Goal: Task Accomplishment & Management: Use online tool/utility

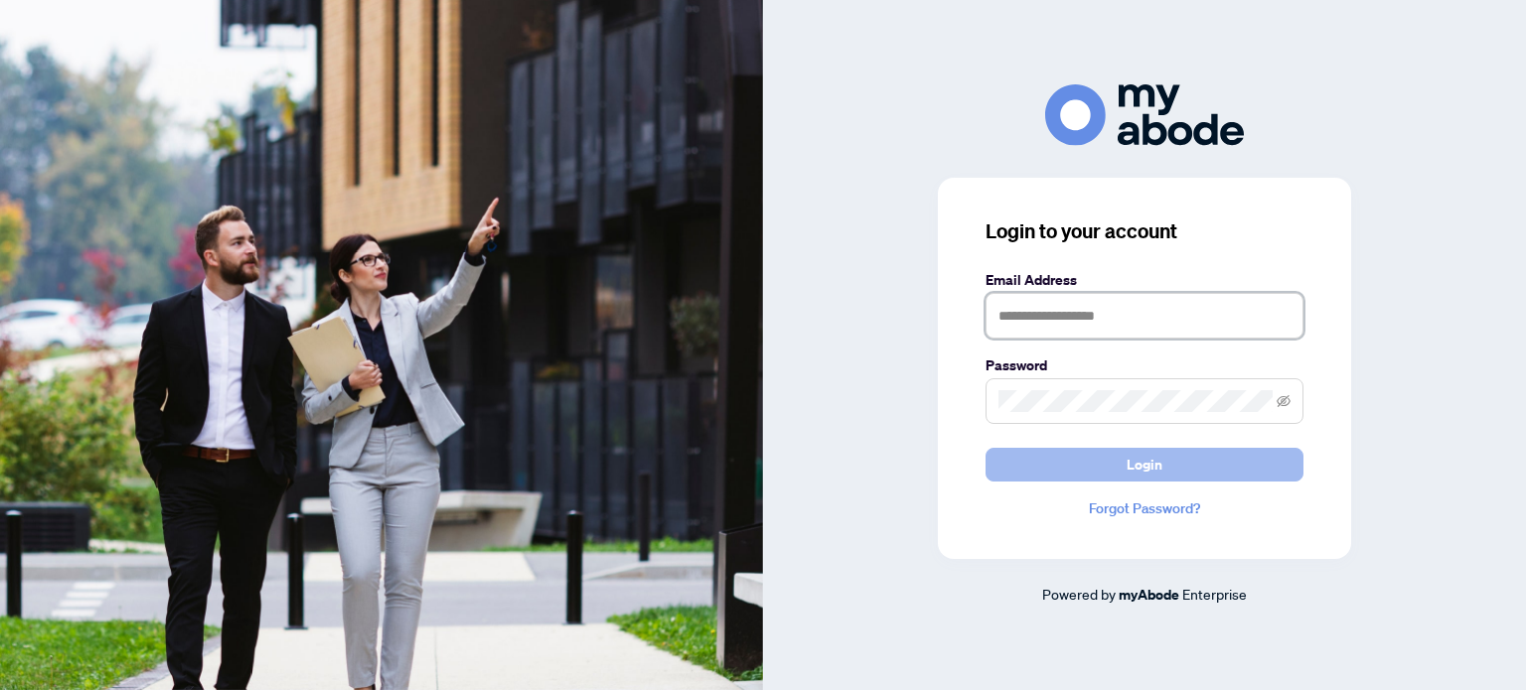
type input "**********"
click at [1116, 467] on button "Login" at bounding box center [1144, 465] width 318 height 34
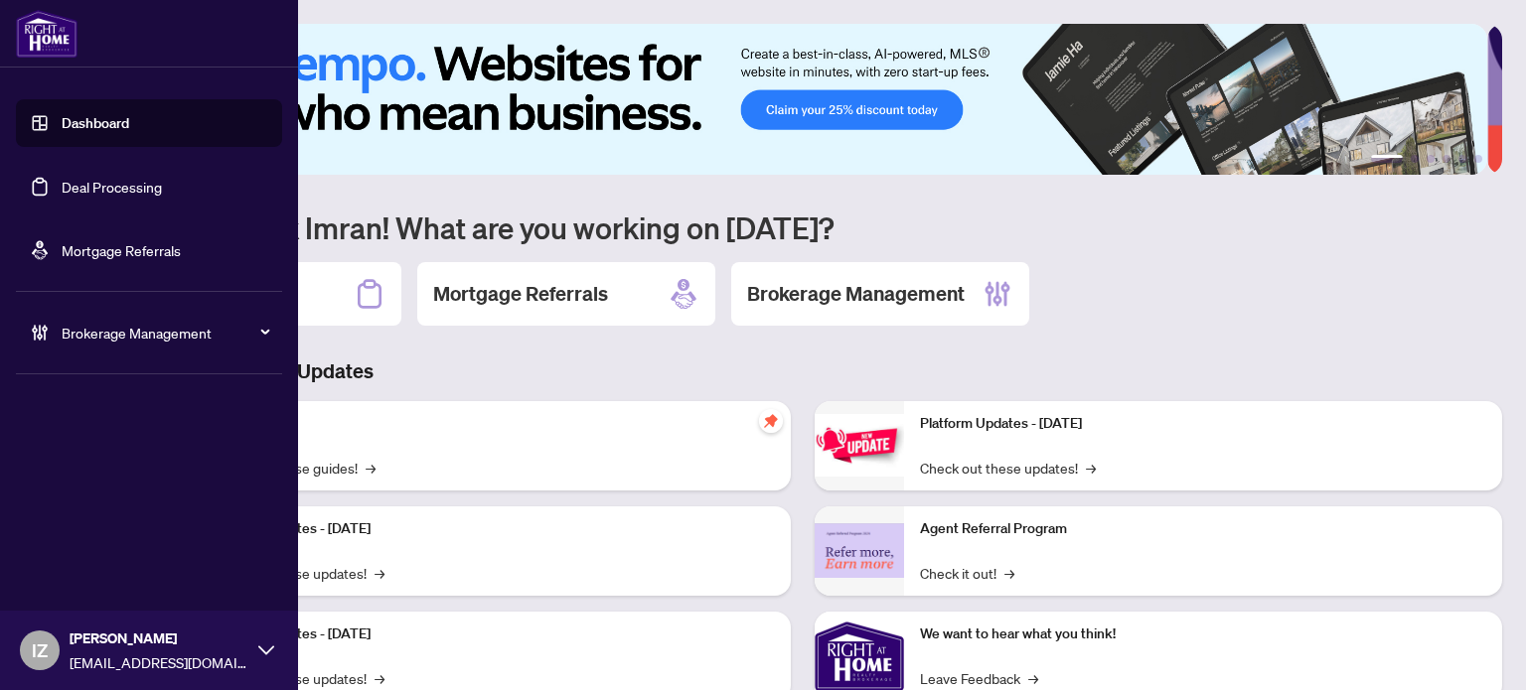
click at [62, 181] on link "Deal Processing" at bounding box center [112, 187] width 100 height 18
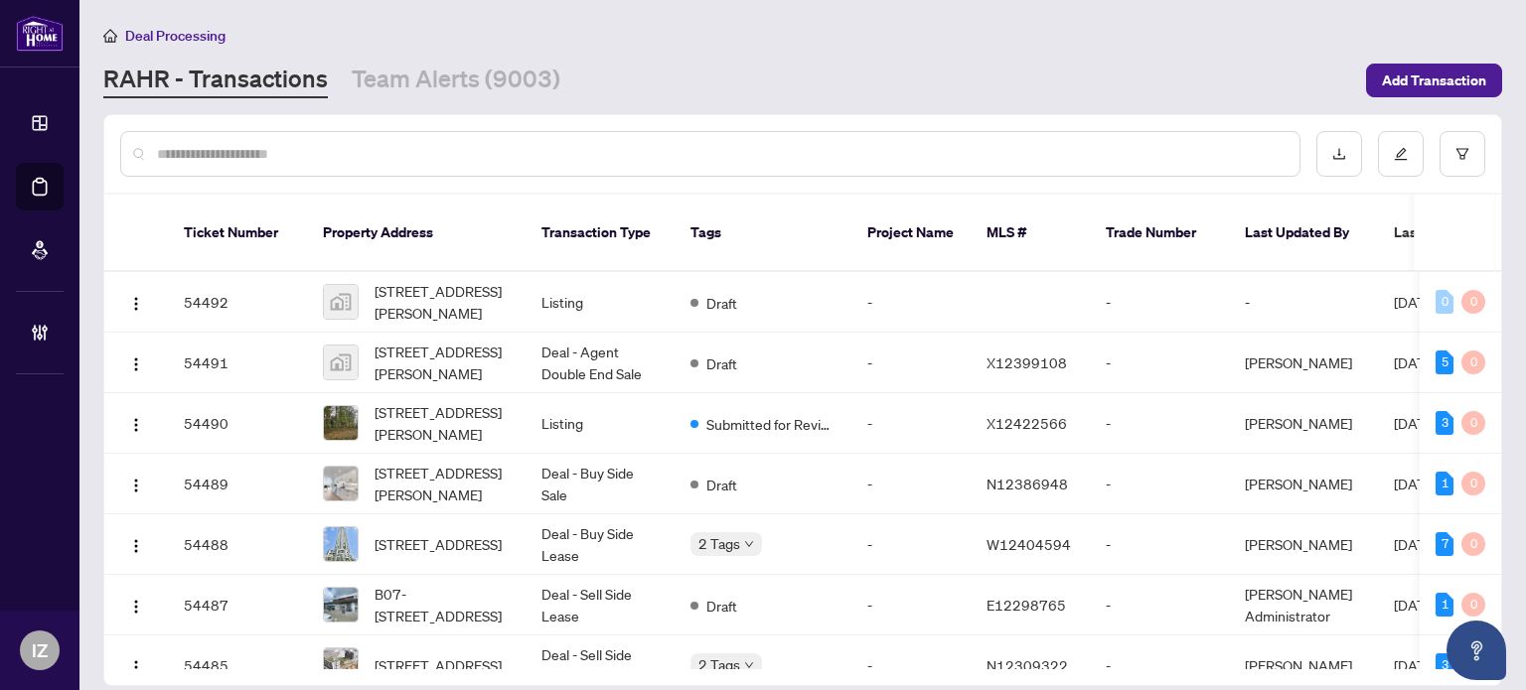
click at [505, 165] on div at bounding box center [710, 154] width 1180 height 46
click at [488, 149] on input "text" at bounding box center [720, 154] width 1126 height 22
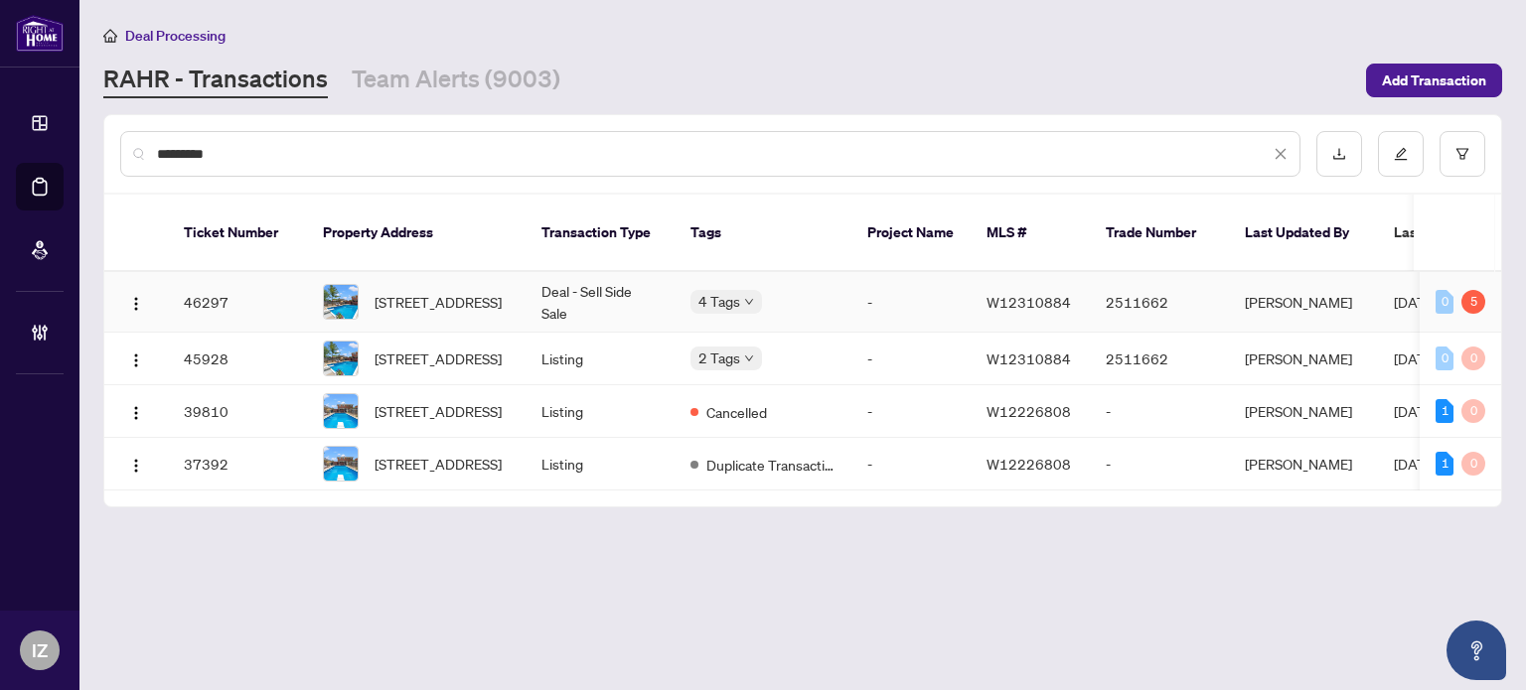
type input "*********"
click at [594, 289] on td "Deal - Sell Side Sale" at bounding box center [599, 302] width 149 height 61
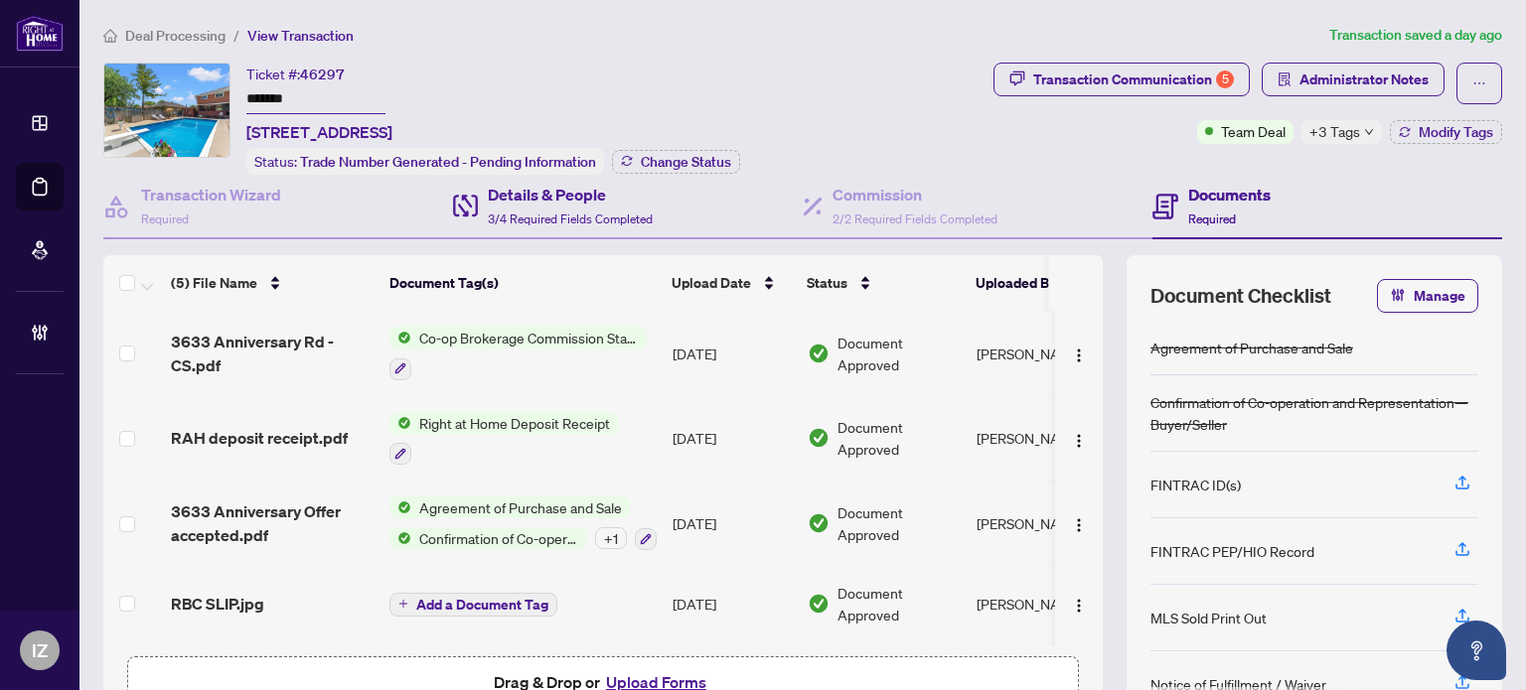
drag, startPoint x: 551, startPoint y: 344, endPoint x: 641, endPoint y: 195, distance: 173.8
click at [641, 195] on div "Transaction Wizard Required Details & People 3/4 Required Fields Completed Comm…" at bounding box center [802, 458] width 1399 height 567
click at [603, 327] on span "Co-op Brokerage Commission Statement" at bounding box center [528, 338] width 235 height 22
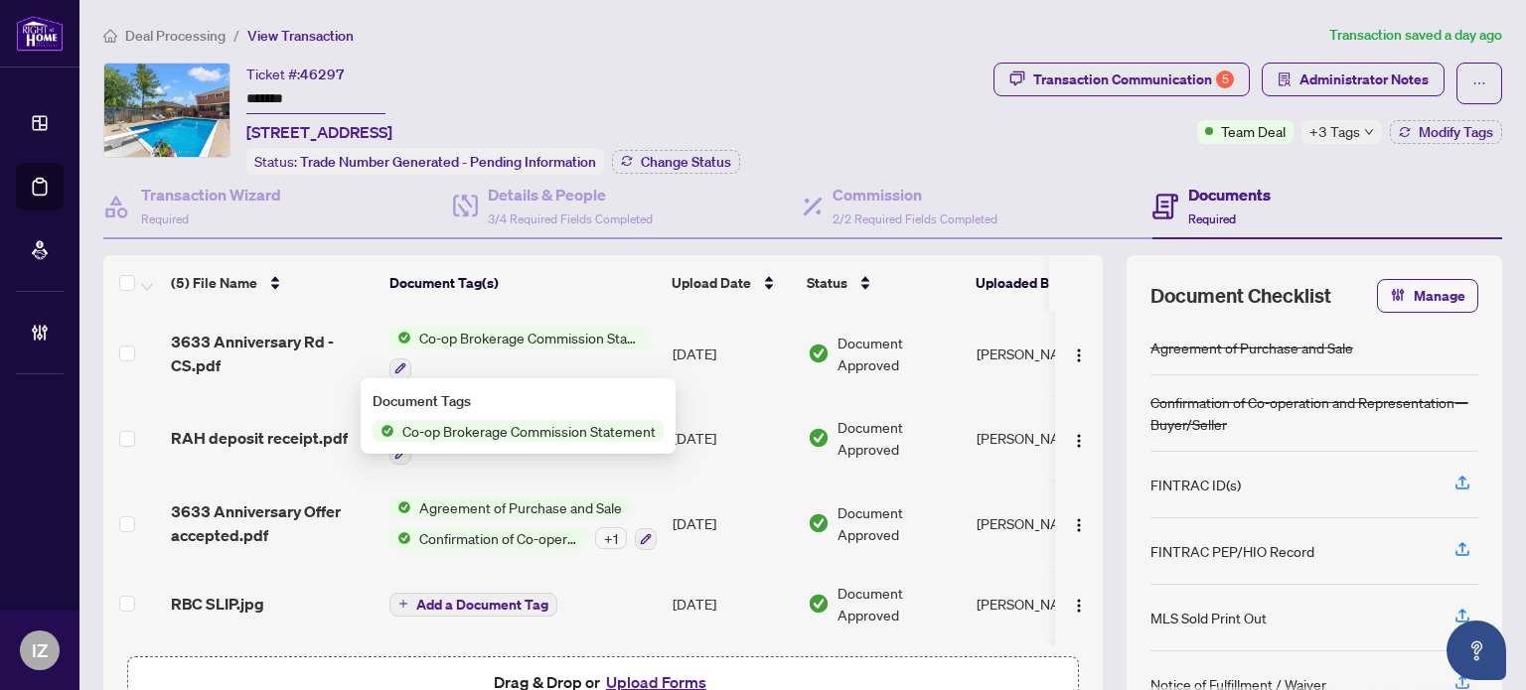
click at [811, 332] on div "Document Approved" at bounding box center [884, 354] width 153 height 44
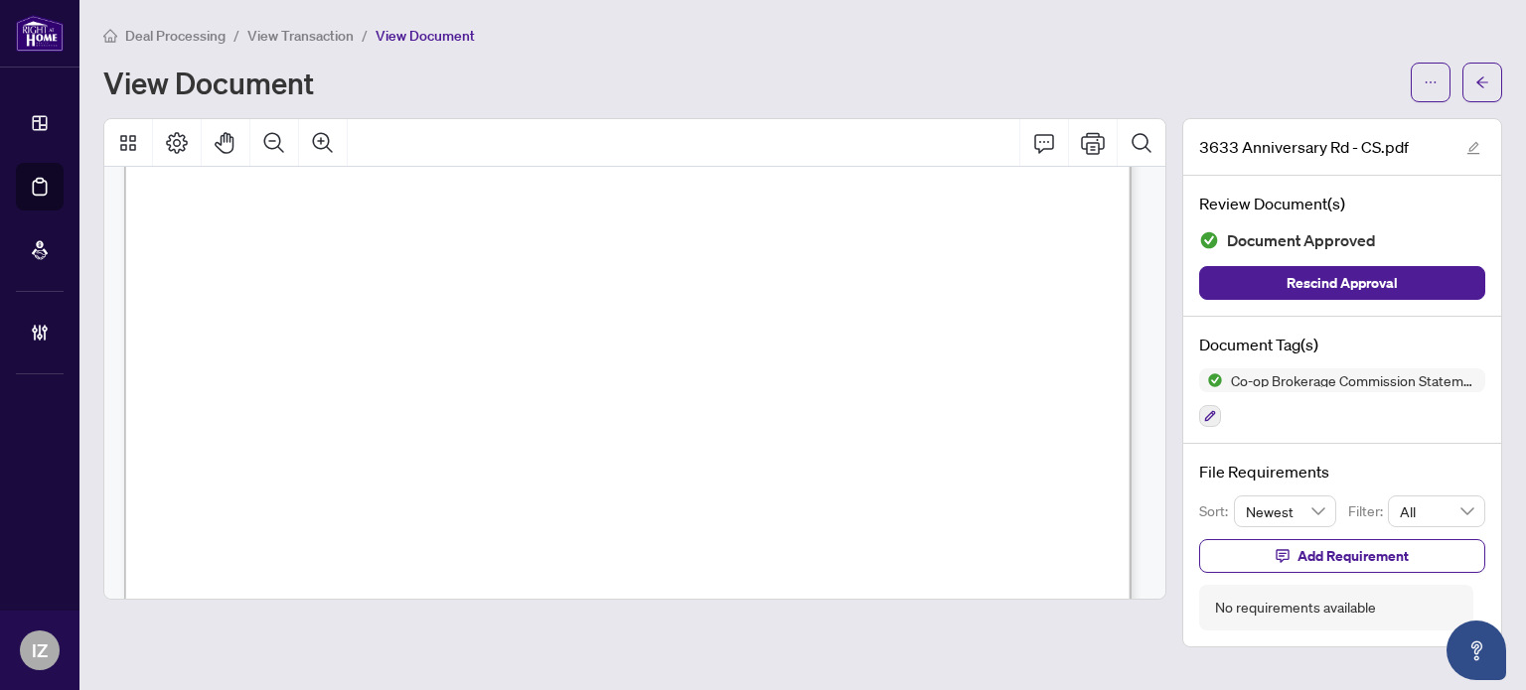
scroll to position [99, 0]
click at [1492, 82] on button "button" at bounding box center [1482, 83] width 40 height 40
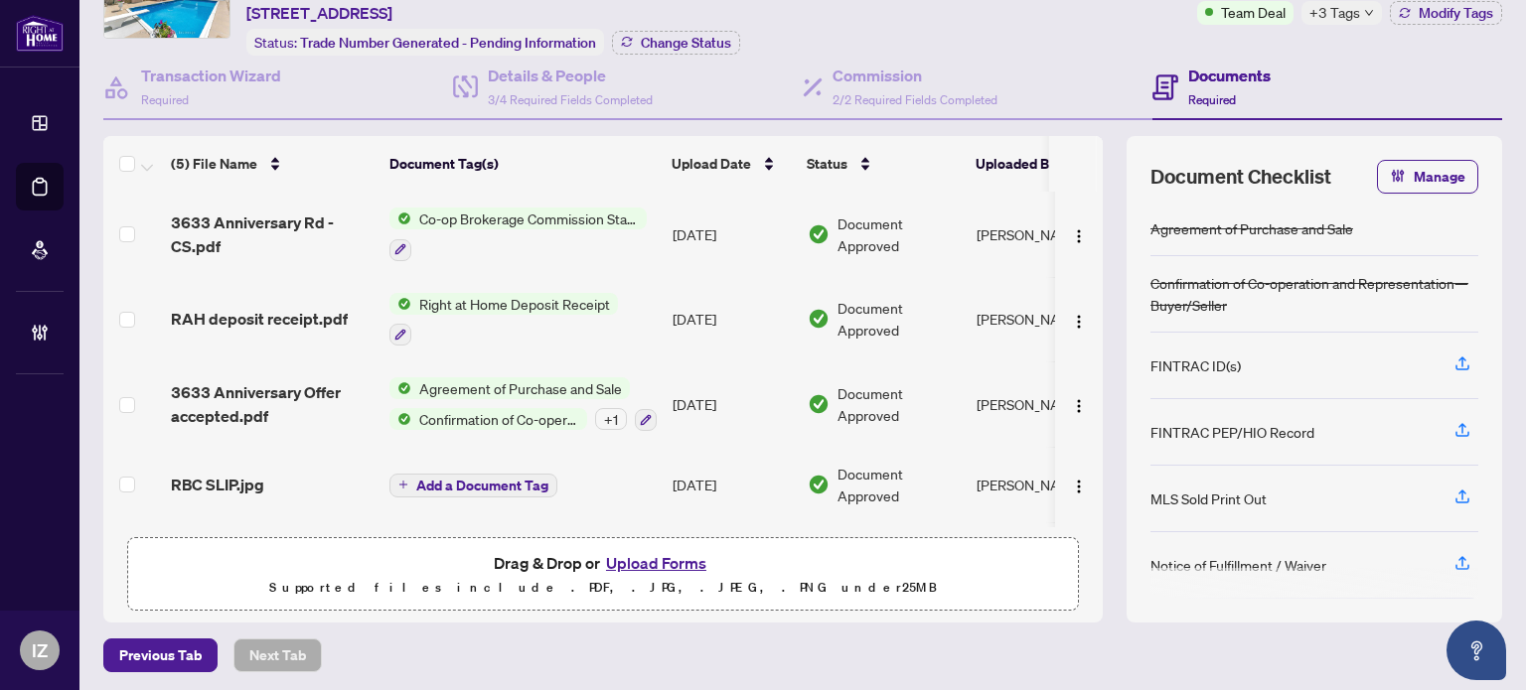
click at [536, 218] on span "Co-op Brokerage Commission Statement" at bounding box center [528, 219] width 235 height 22
click at [500, 198] on td "Co-op Brokerage Commission Statement" at bounding box center [522, 234] width 283 height 85
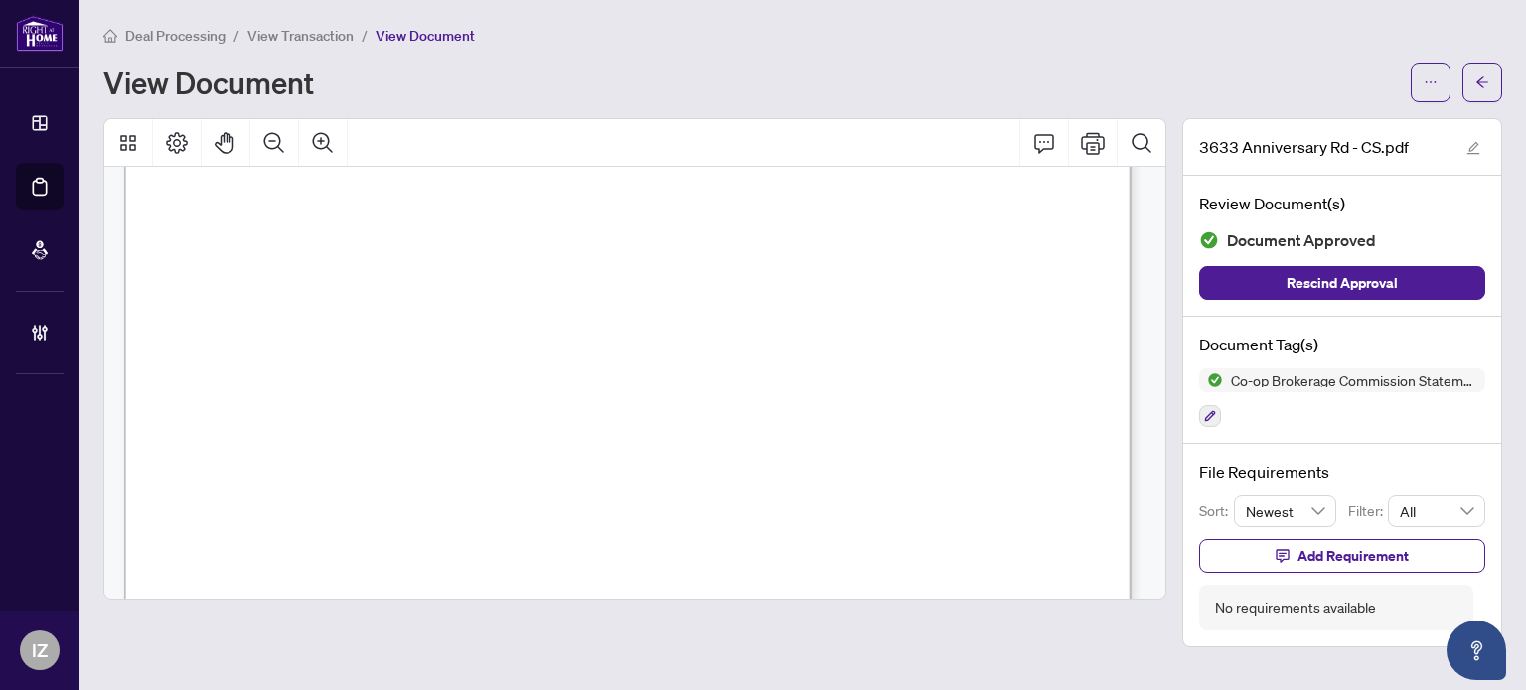
scroll to position [397, 0]
click at [1474, 70] on button "button" at bounding box center [1482, 83] width 40 height 40
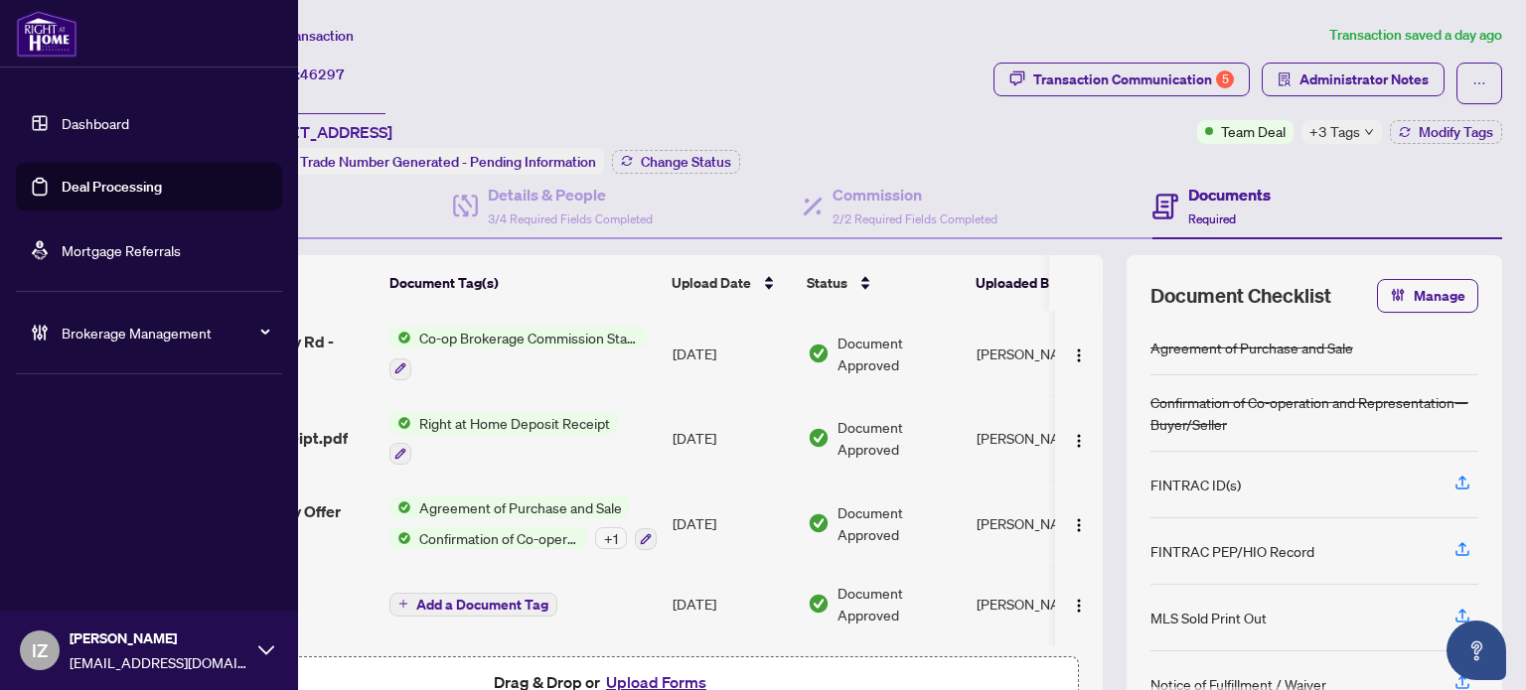
click at [62, 178] on link "Deal Processing" at bounding box center [112, 187] width 100 height 18
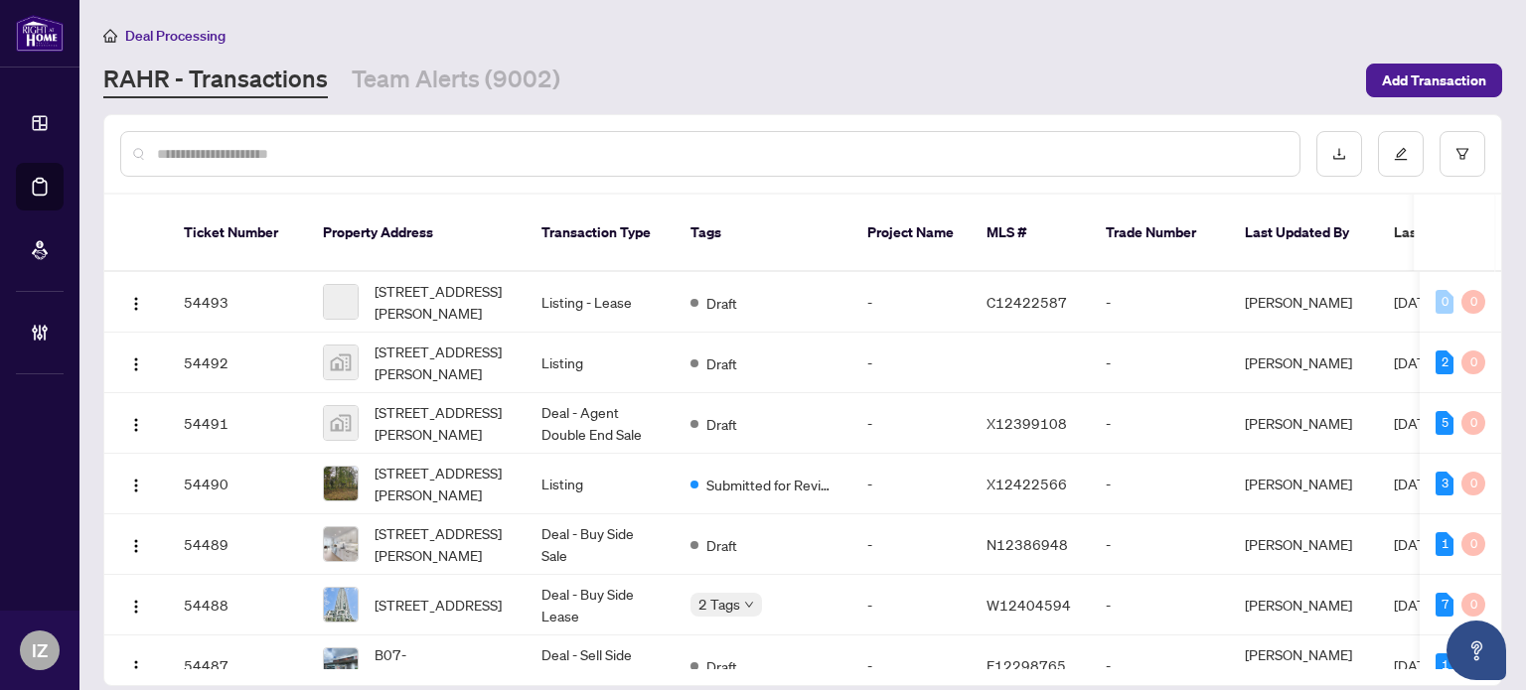
click at [891, 143] on input "text" at bounding box center [720, 154] width 1126 height 22
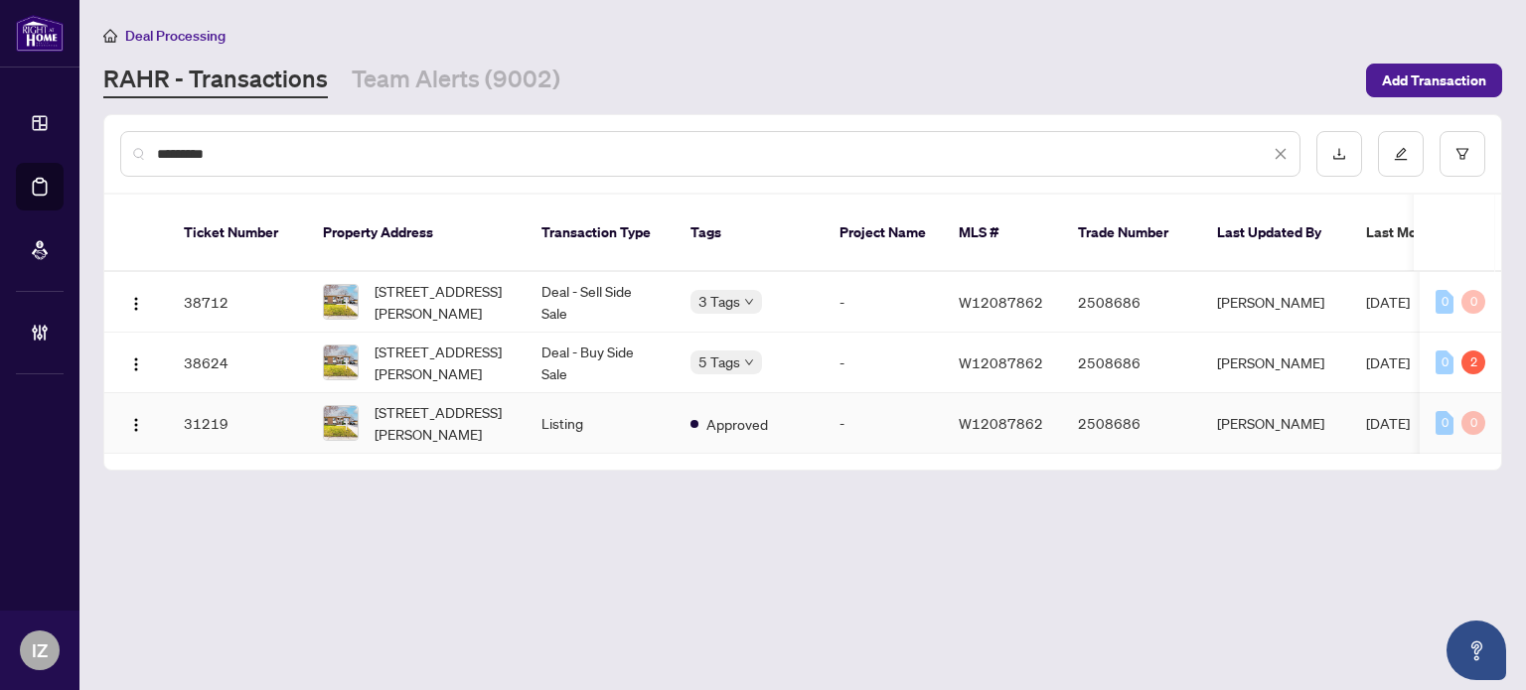
type input "*********"
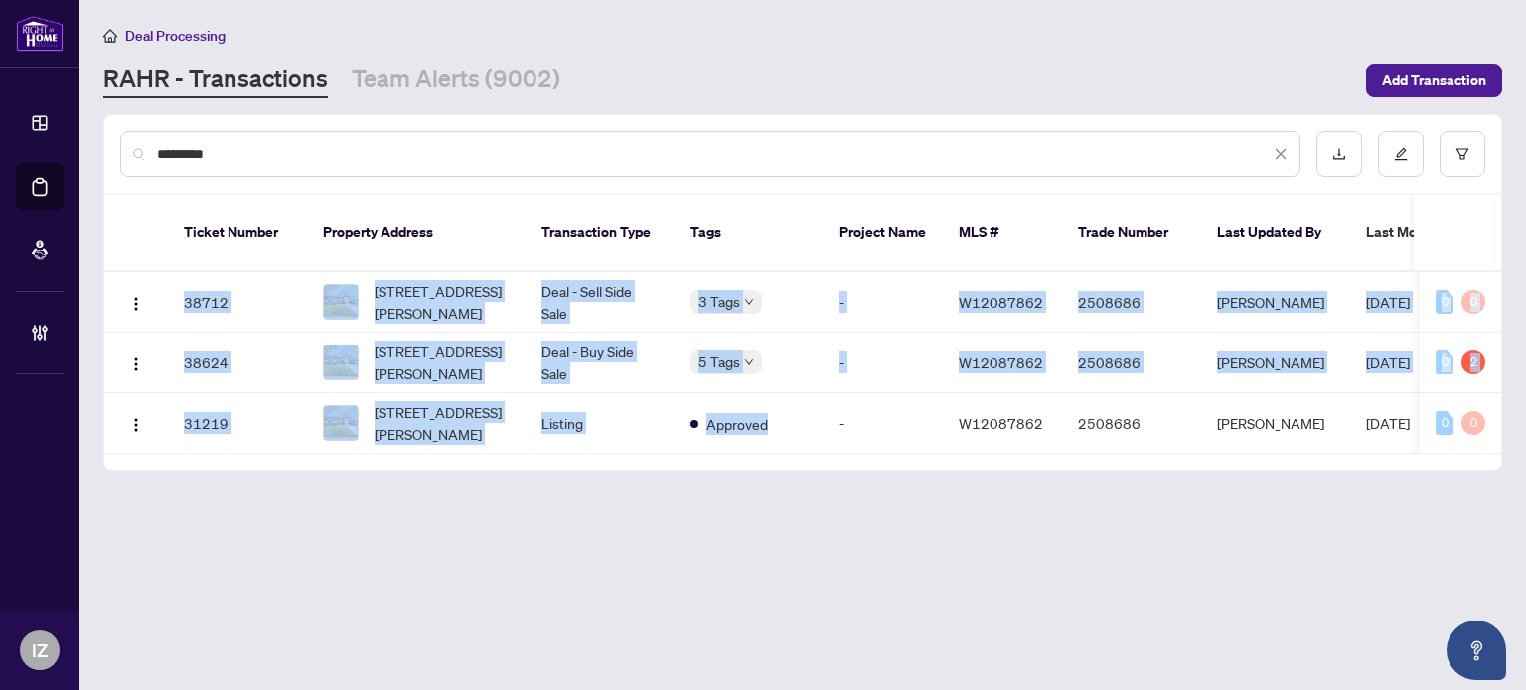
drag, startPoint x: 790, startPoint y: 428, endPoint x: 1106, endPoint y: 450, distance: 316.6
click at [1106, 450] on div "Ticket Number Property Address Transaction Type Tags Project Name MLS # Trade N…" at bounding box center [802, 332] width 1397 height 275
drag, startPoint x: 1207, startPoint y: 434, endPoint x: 1296, endPoint y: 436, distance: 89.4
click at [1295, 437] on div "Ticket Number Property Address Transaction Type Tags Project Name MLS # Trade N…" at bounding box center [802, 332] width 1397 height 275
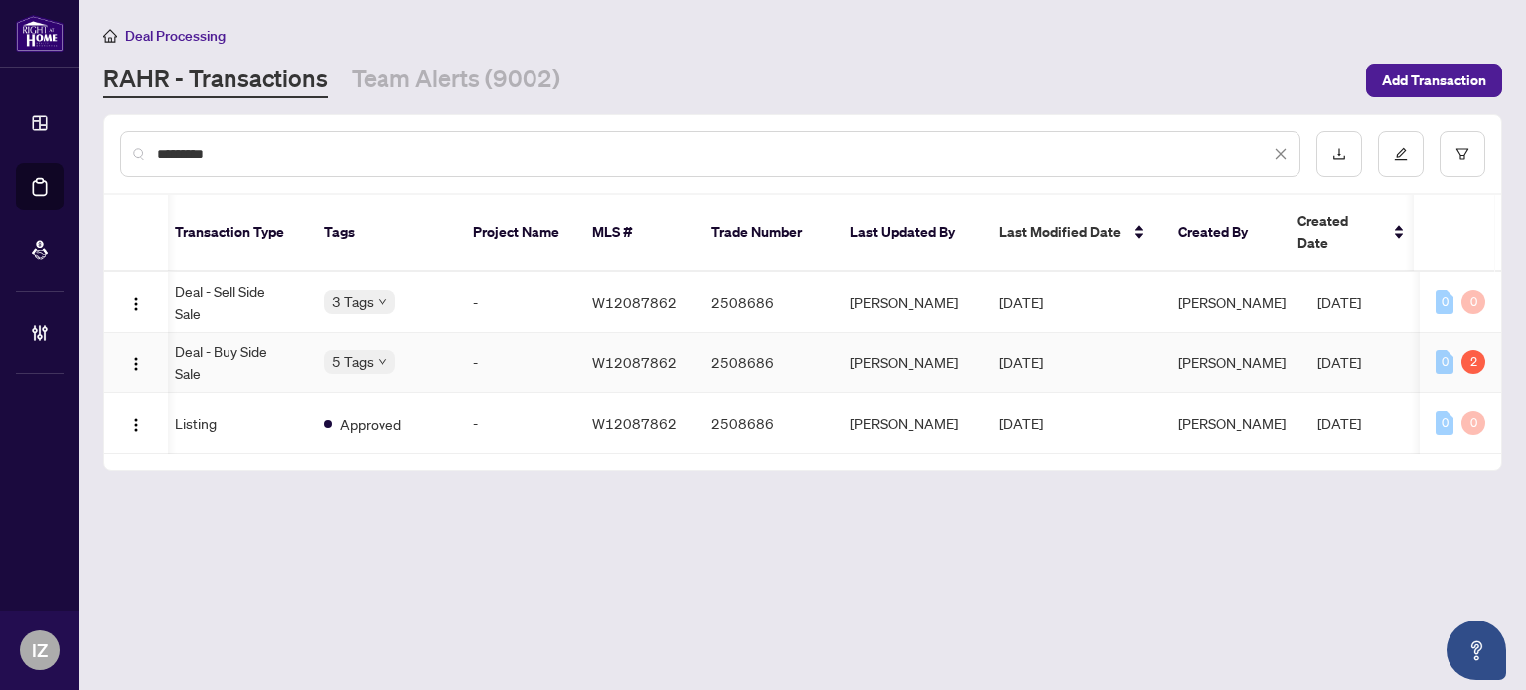
click at [277, 337] on td "Deal - Buy Side Sale" at bounding box center [233, 363] width 149 height 61
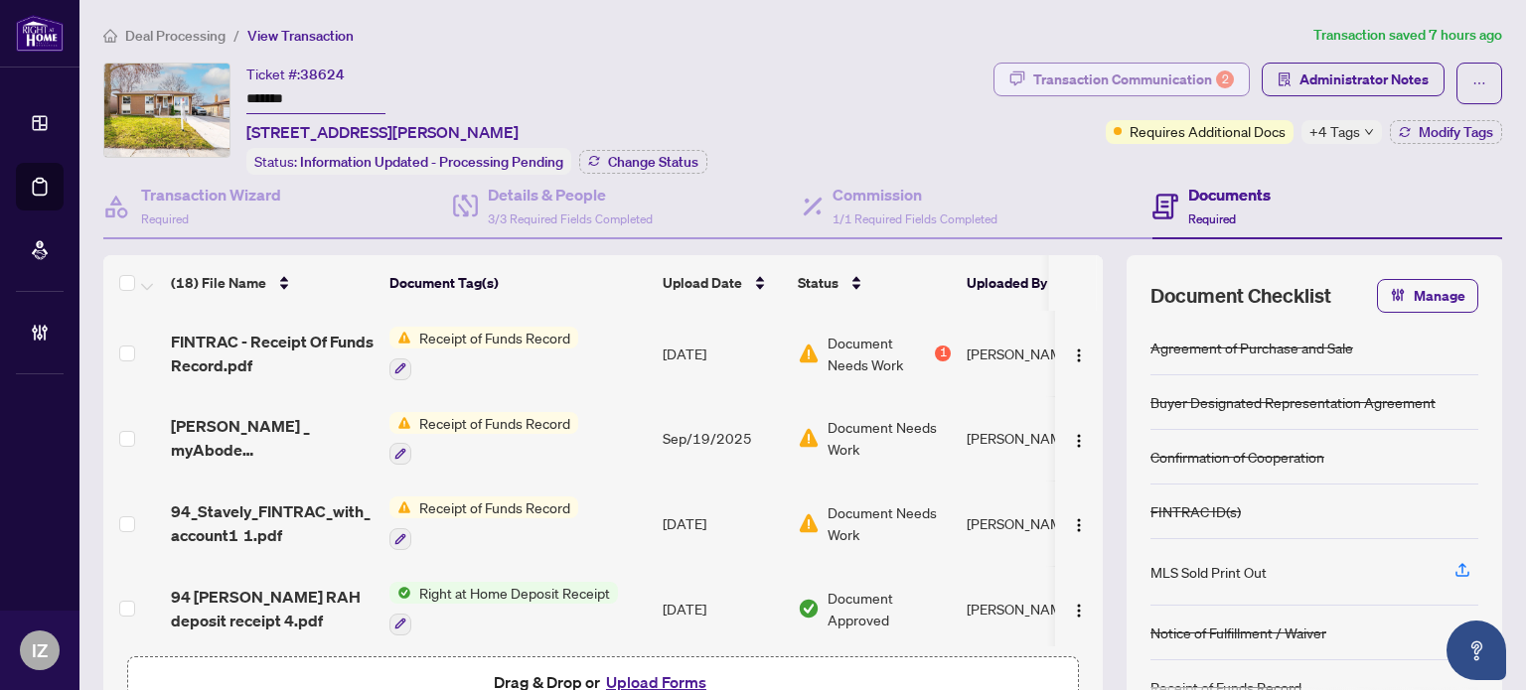
click at [1144, 78] on div "Transaction Communication 2" at bounding box center [1133, 80] width 201 height 32
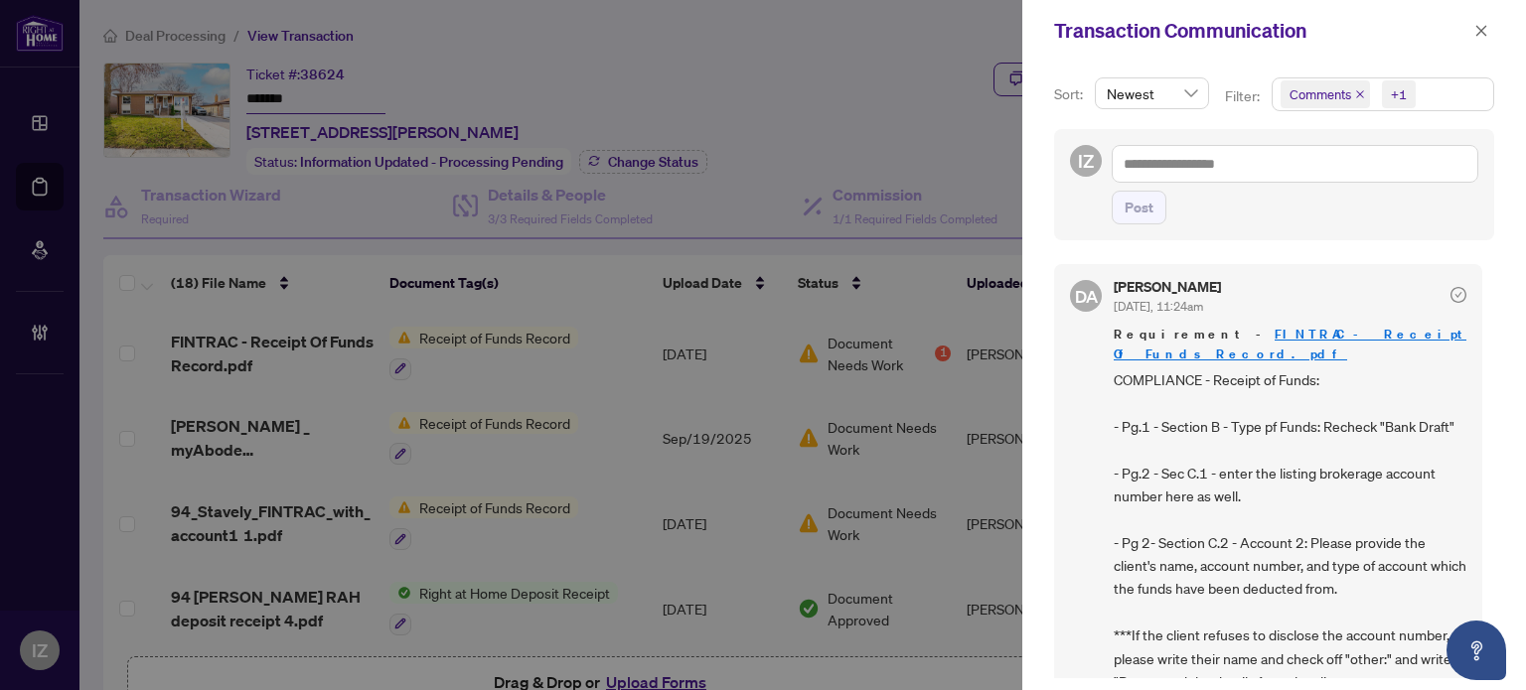
click at [1324, 337] on link "FINTRAC - Receipt Of Funds Record.pdf" at bounding box center [1290, 344] width 353 height 37
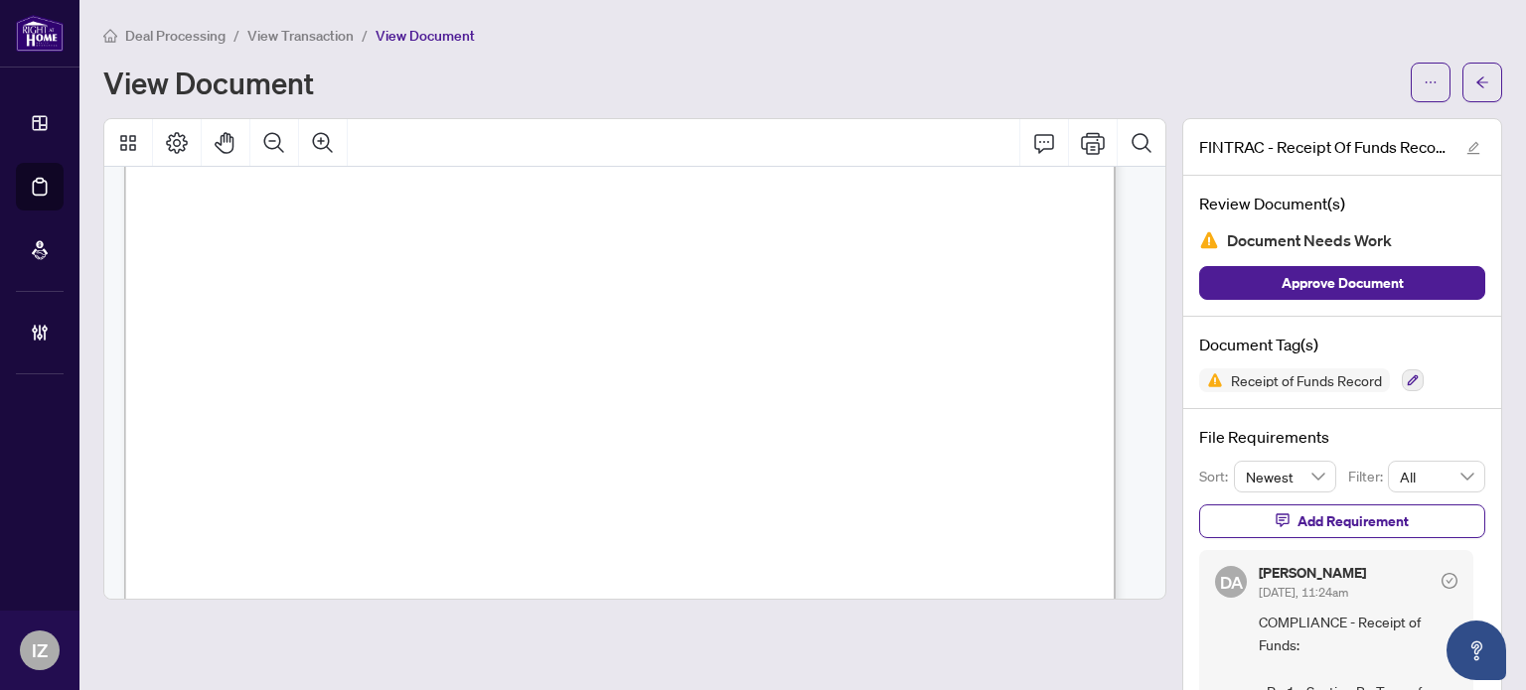
scroll to position [298, 0]
click at [1462, 79] on button "button" at bounding box center [1482, 83] width 40 height 40
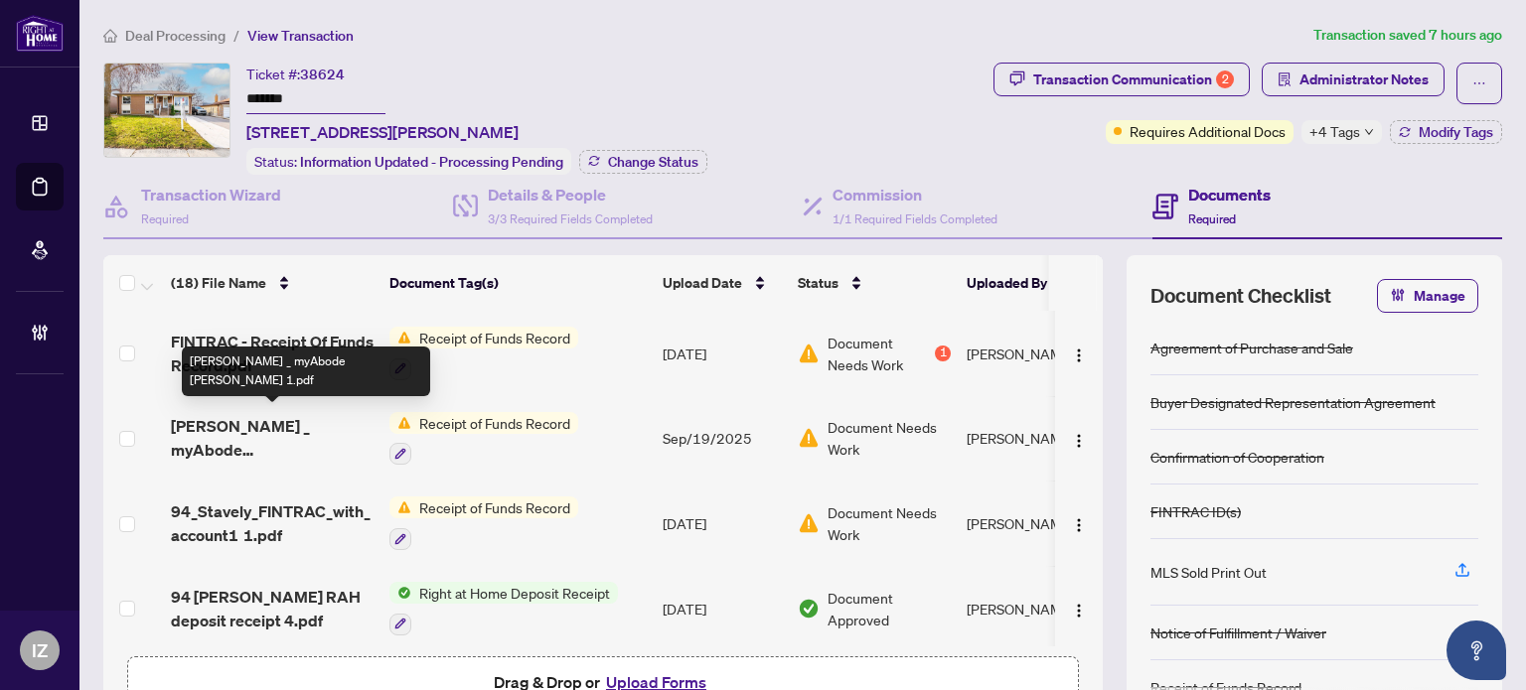
click at [229, 414] on span "[PERSON_NAME] _ myAbode [PERSON_NAME] 1.pdf" at bounding box center [272, 438] width 203 height 48
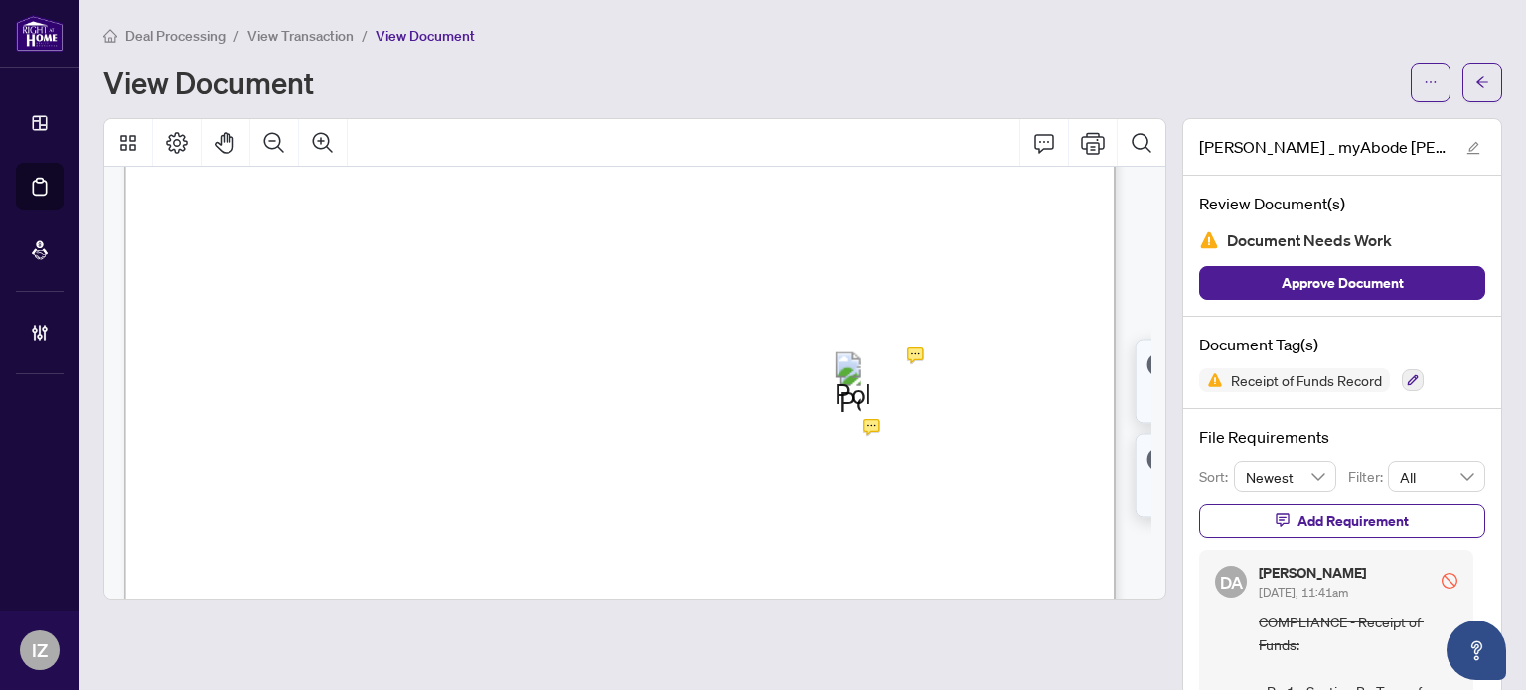
scroll to position [199, 0]
click at [1476, 86] on button "button" at bounding box center [1482, 83] width 40 height 40
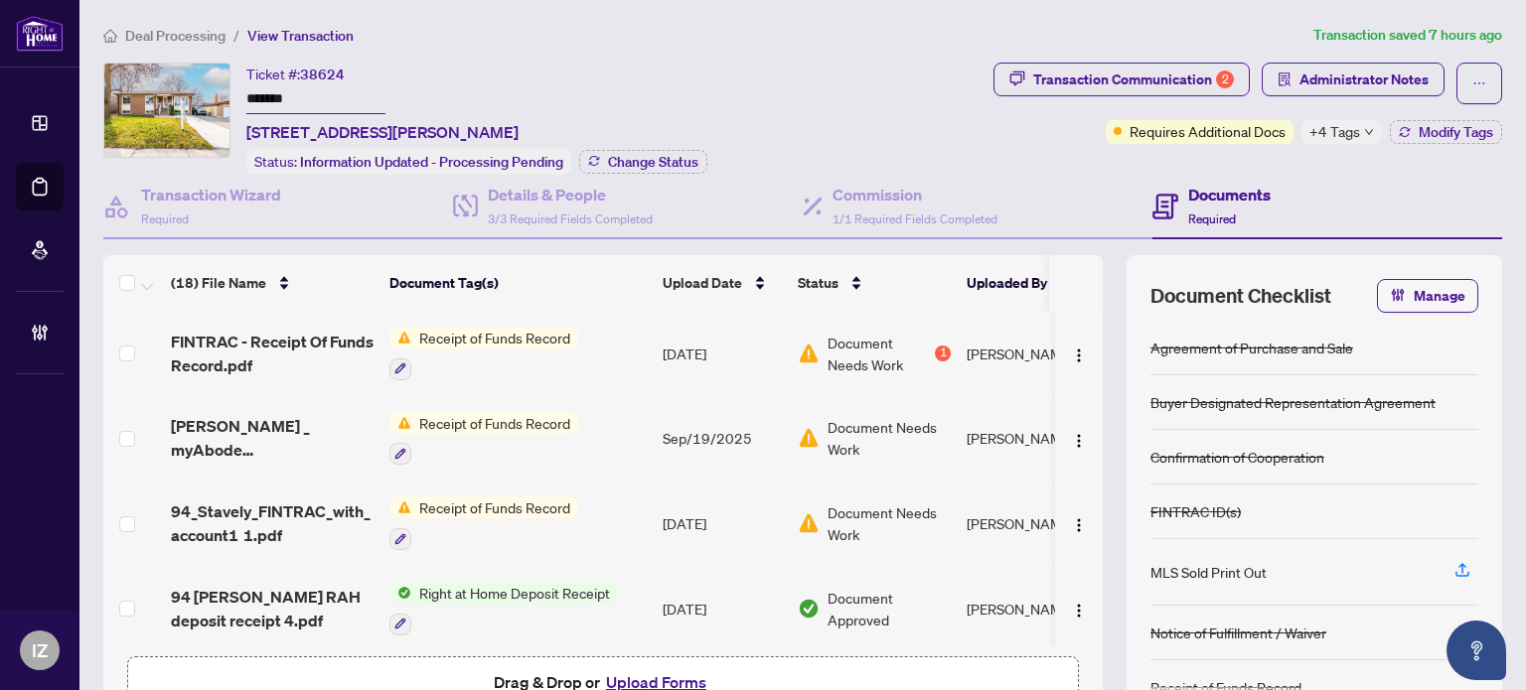
click at [436, 327] on span "Receipt of Funds Record" at bounding box center [494, 338] width 167 height 22
click at [496, 328] on span "Receipt of Funds Record" at bounding box center [494, 338] width 167 height 22
click at [239, 330] on span "FINTRAC - Receipt Of Funds Record.pdf" at bounding box center [272, 354] width 203 height 48
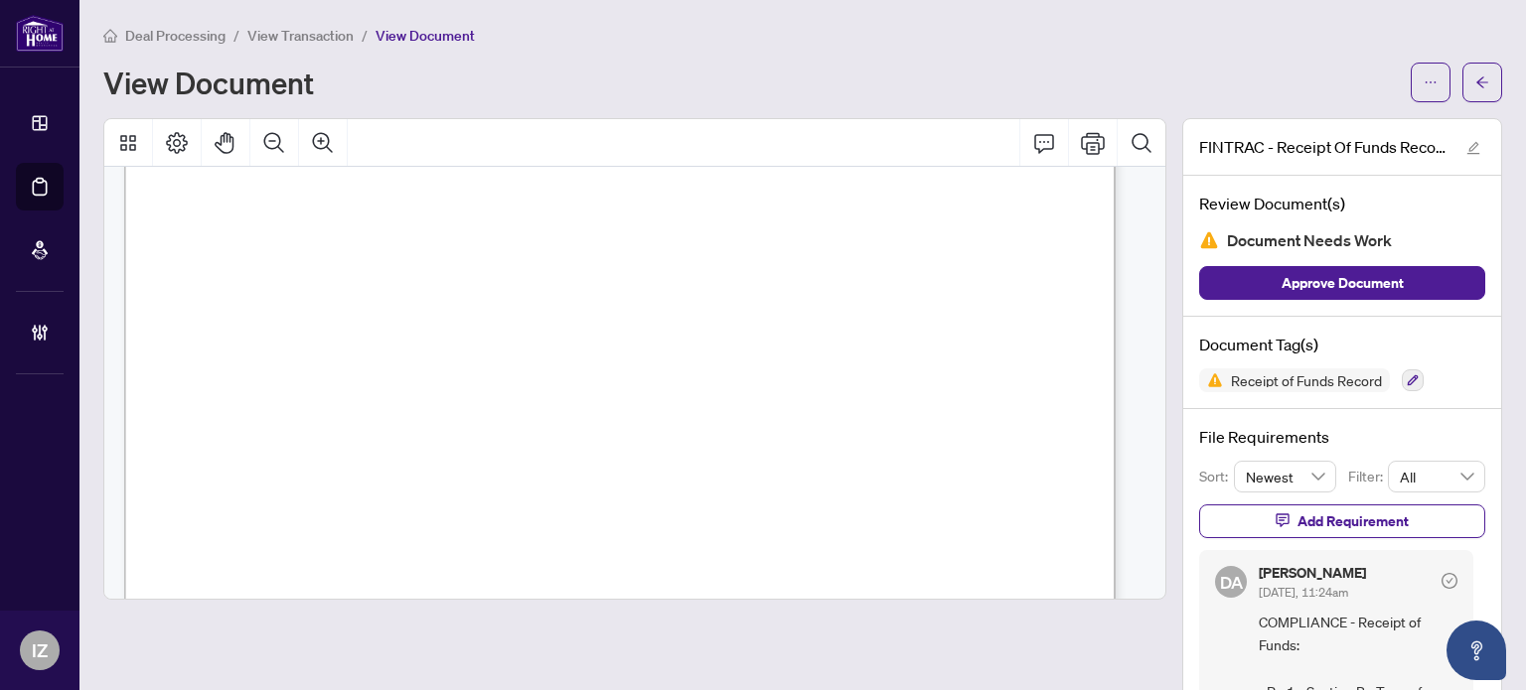
scroll to position [298, 0]
click at [1476, 75] on button "button" at bounding box center [1482, 83] width 40 height 40
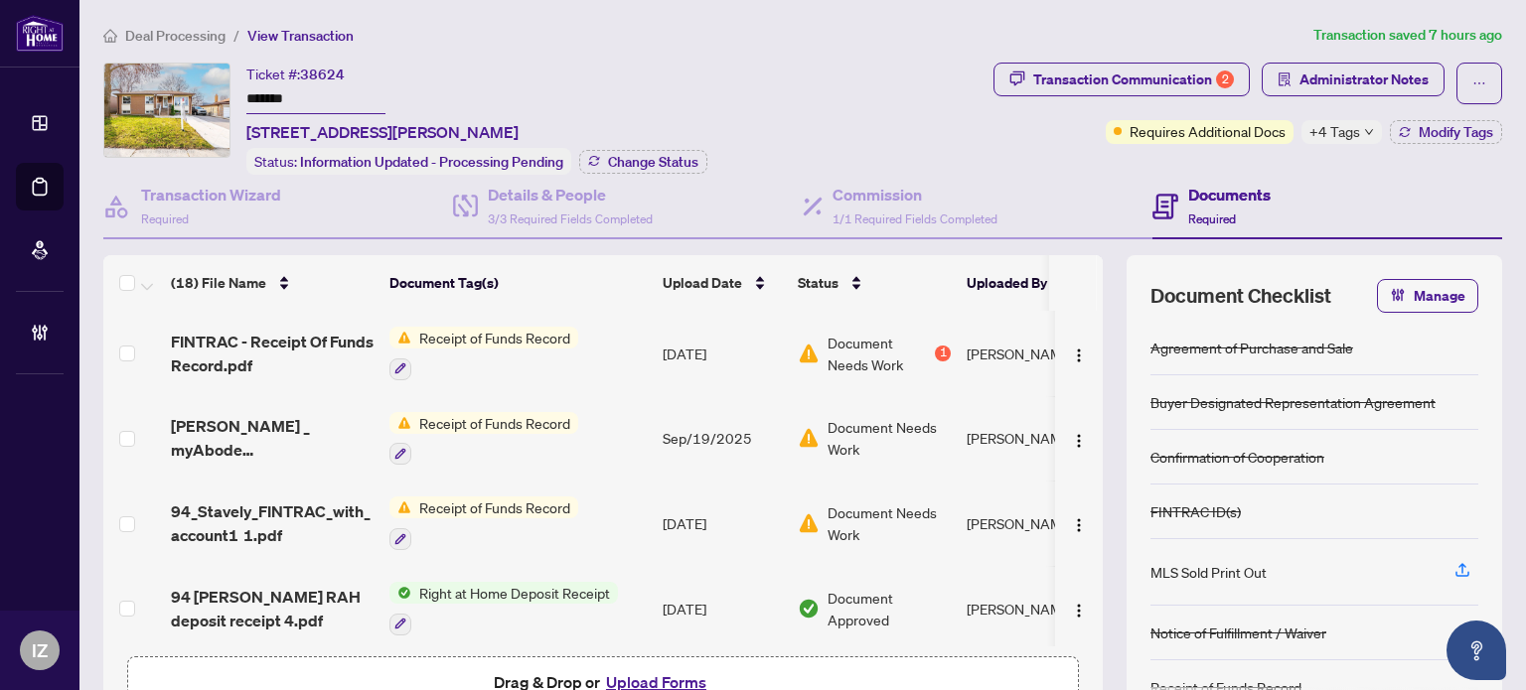
click at [485, 412] on span "Receipt of Funds Record" at bounding box center [494, 423] width 167 height 22
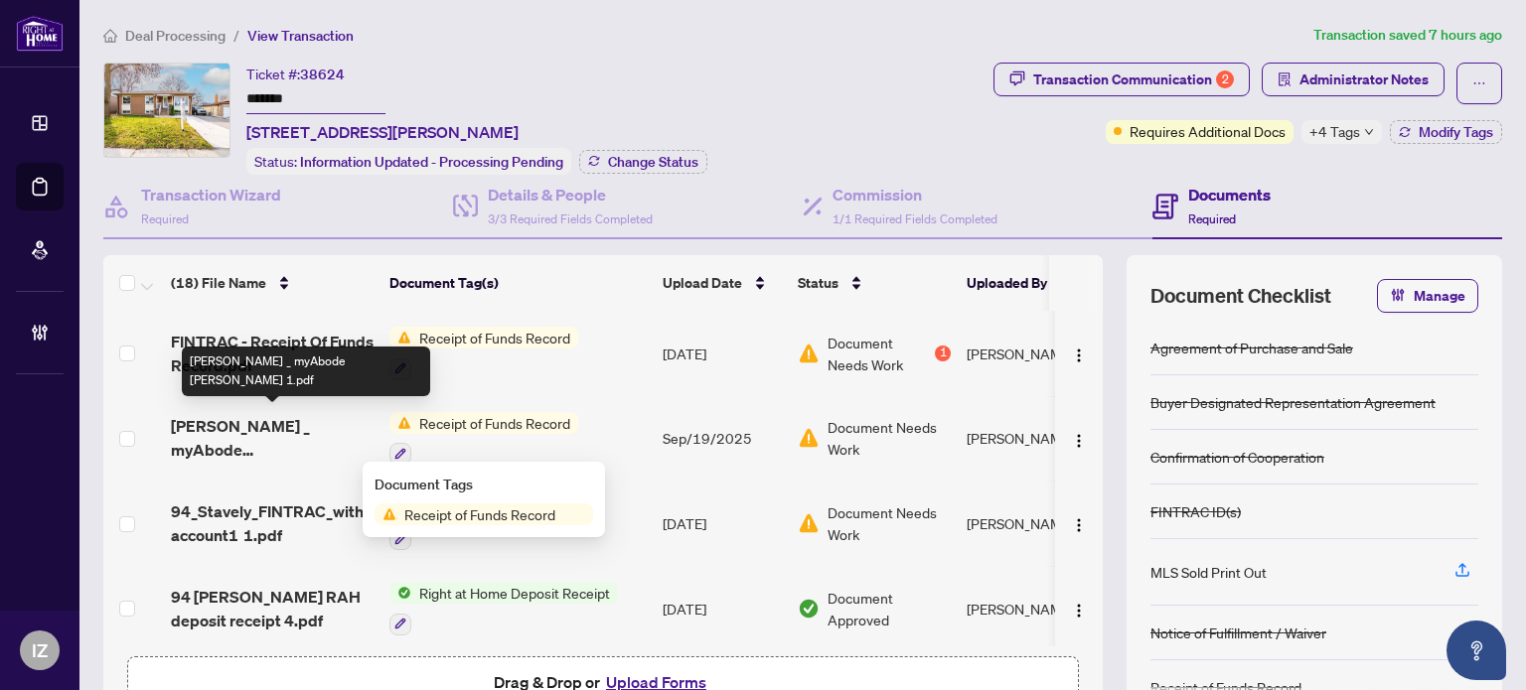
click at [258, 414] on span "[PERSON_NAME] _ myAbode [PERSON_NAME] 1.pdf" at bounding box center [272, 438] width 203 height 48
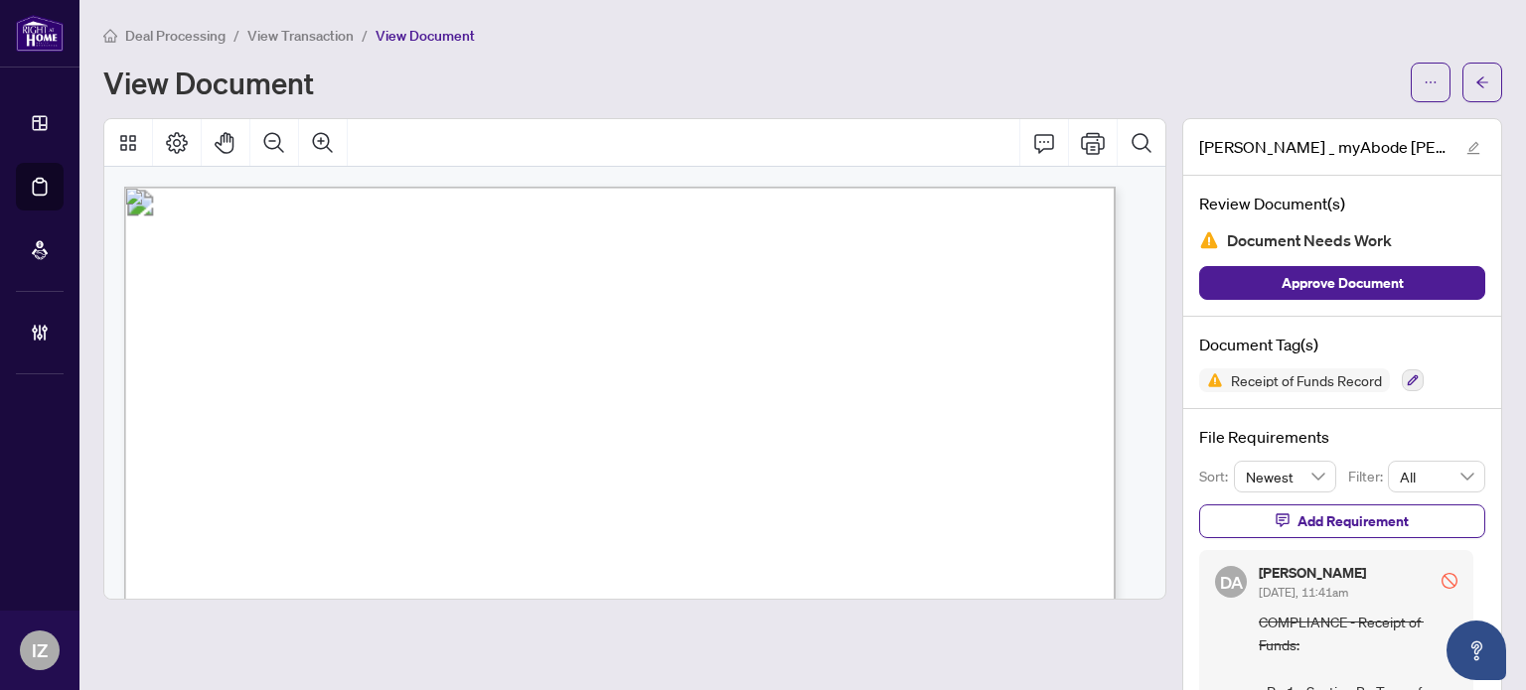
scroll to position [298, 0]
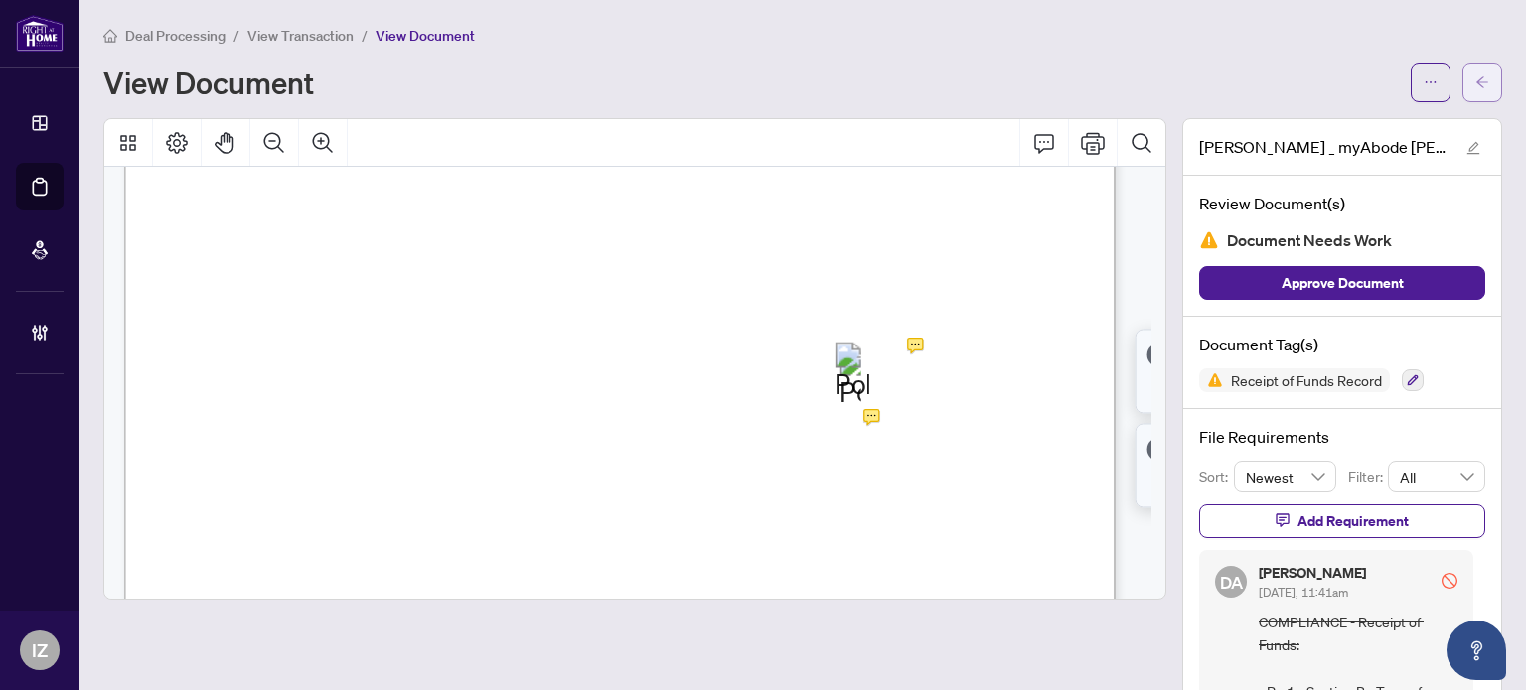
click at [1475, 92] on span "button" at bounding box center [1482, 83] width 14 height 32
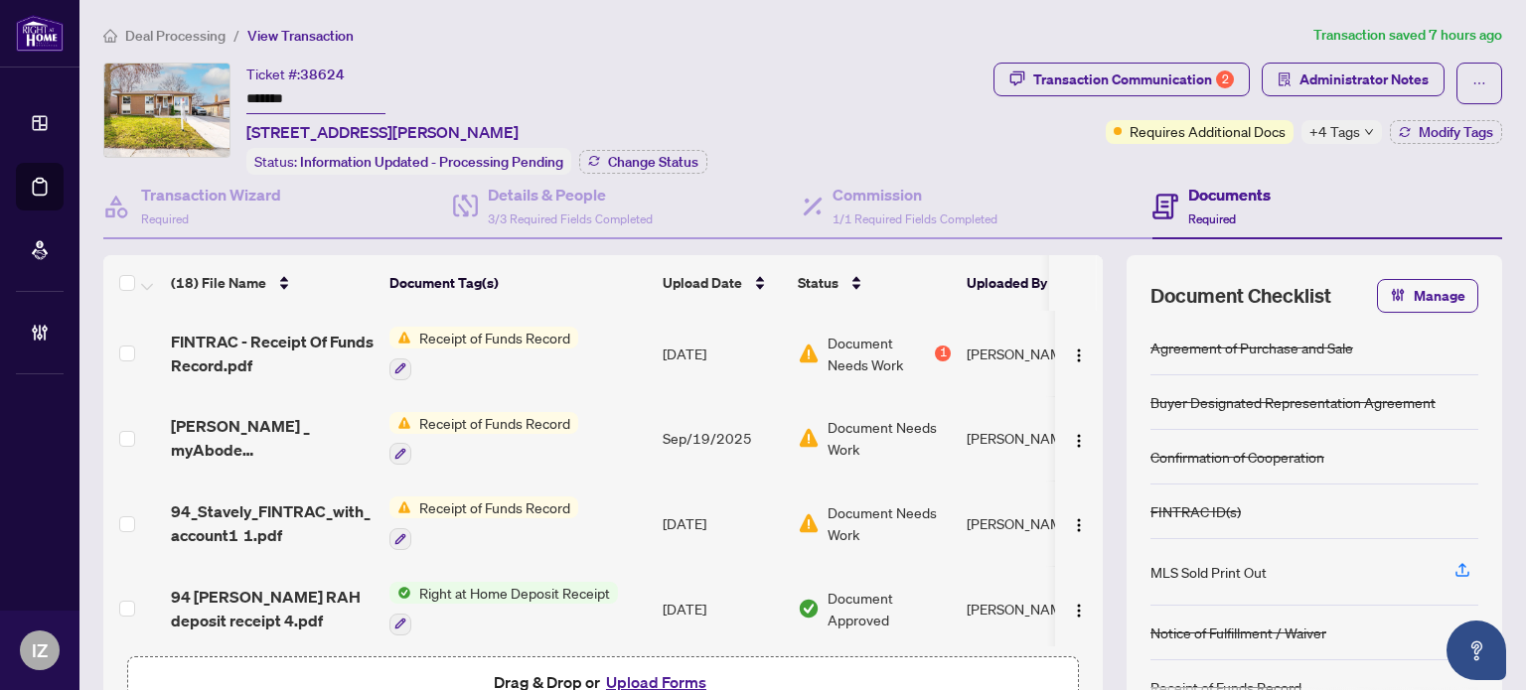
click at [530, 342] on span "Receipt of Funds Record" at bounding box center [494, 338] width 167 height 22
click at [319, 339] on span "FINTRAC - Receipt Of Funds Record.pdf" at bounding box center [272, 354] width 203 height 48
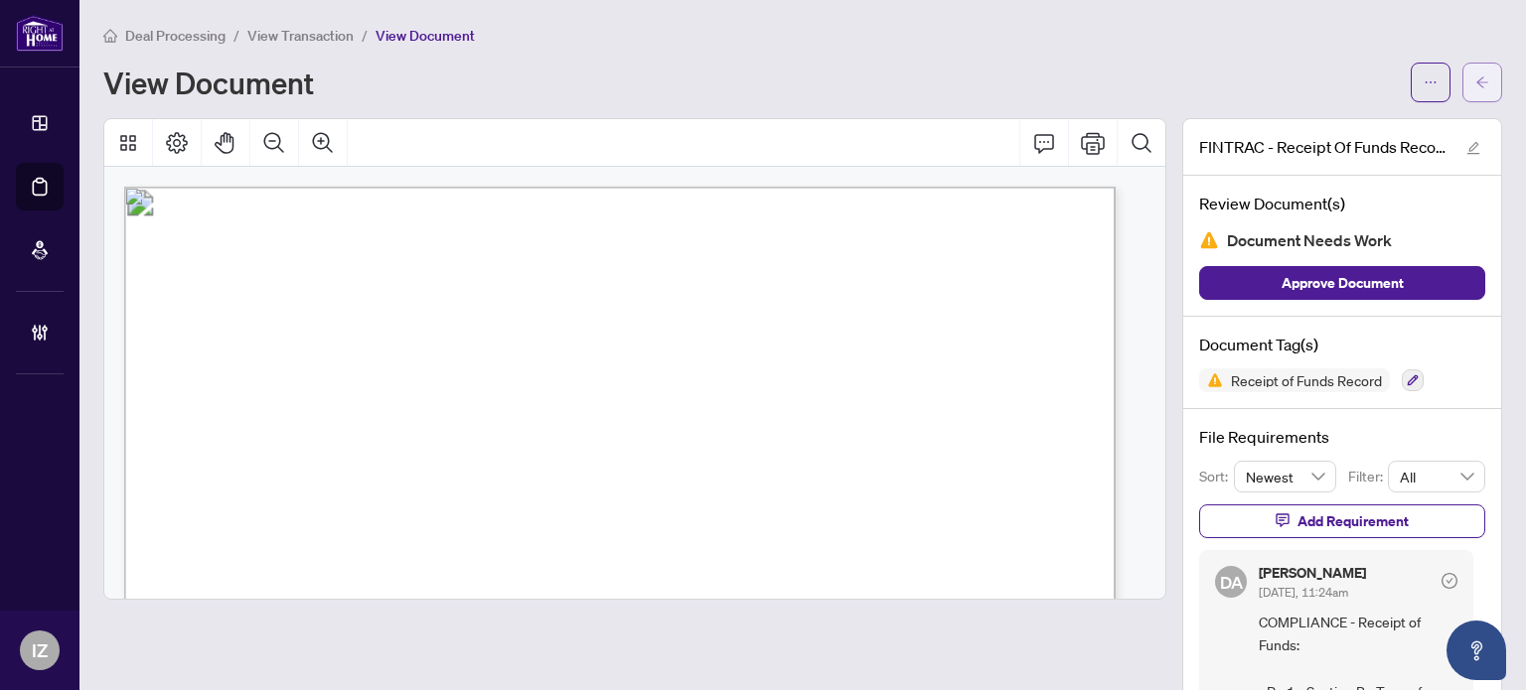
click at [1475, 65] on button "button" at bounding box center [1482, 83] width 40 height 40
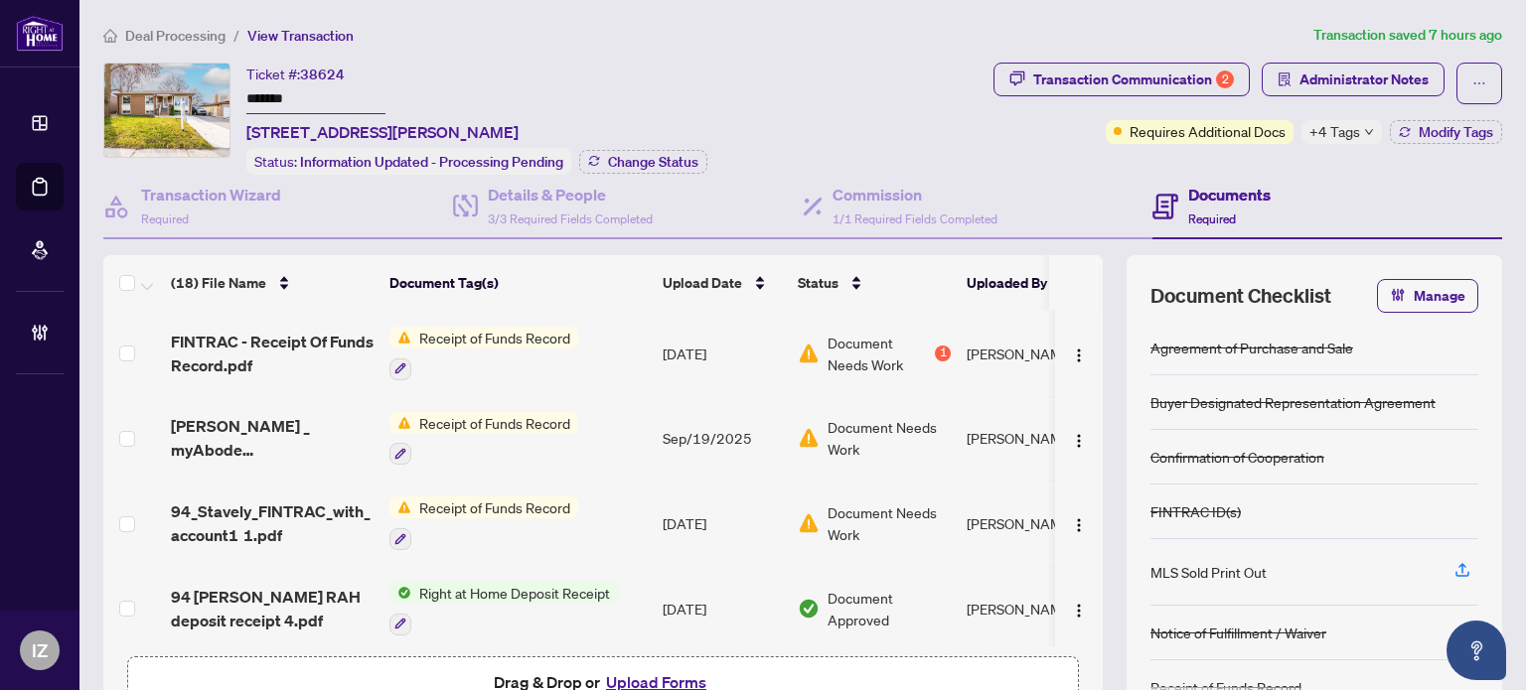
click at [615, 433] on td "Receipt of Funds Record" at bounding box center [517, 438] width 273 height 85
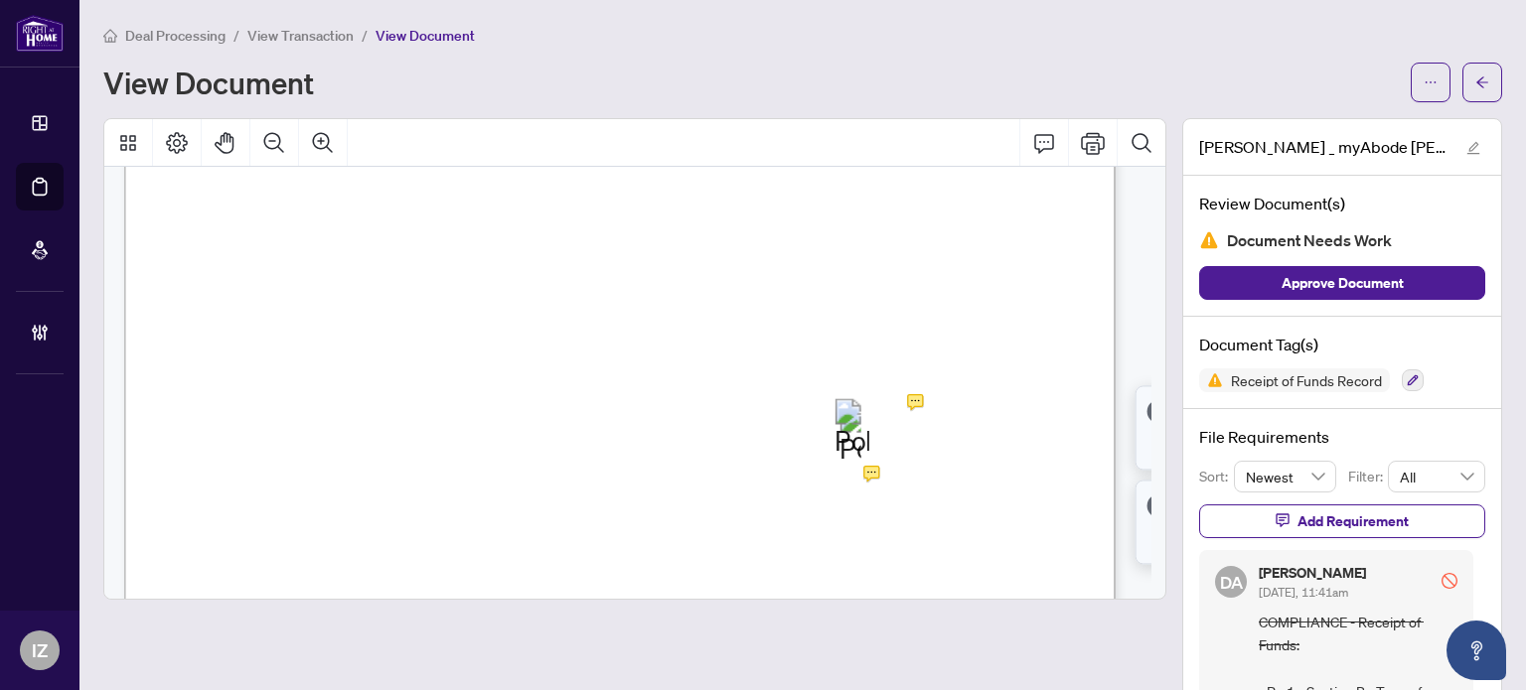
scroll to position [298, 0]
drag, startPoint x: 1006, startPoint y: 355, endPoint x: 1116, endPoint y: 356, distance: 110.3
click at [1472, 60] on div "Deal Processing / View Transaction / View Document View Document" at bounding box center [802, 63] width 1399 height 78
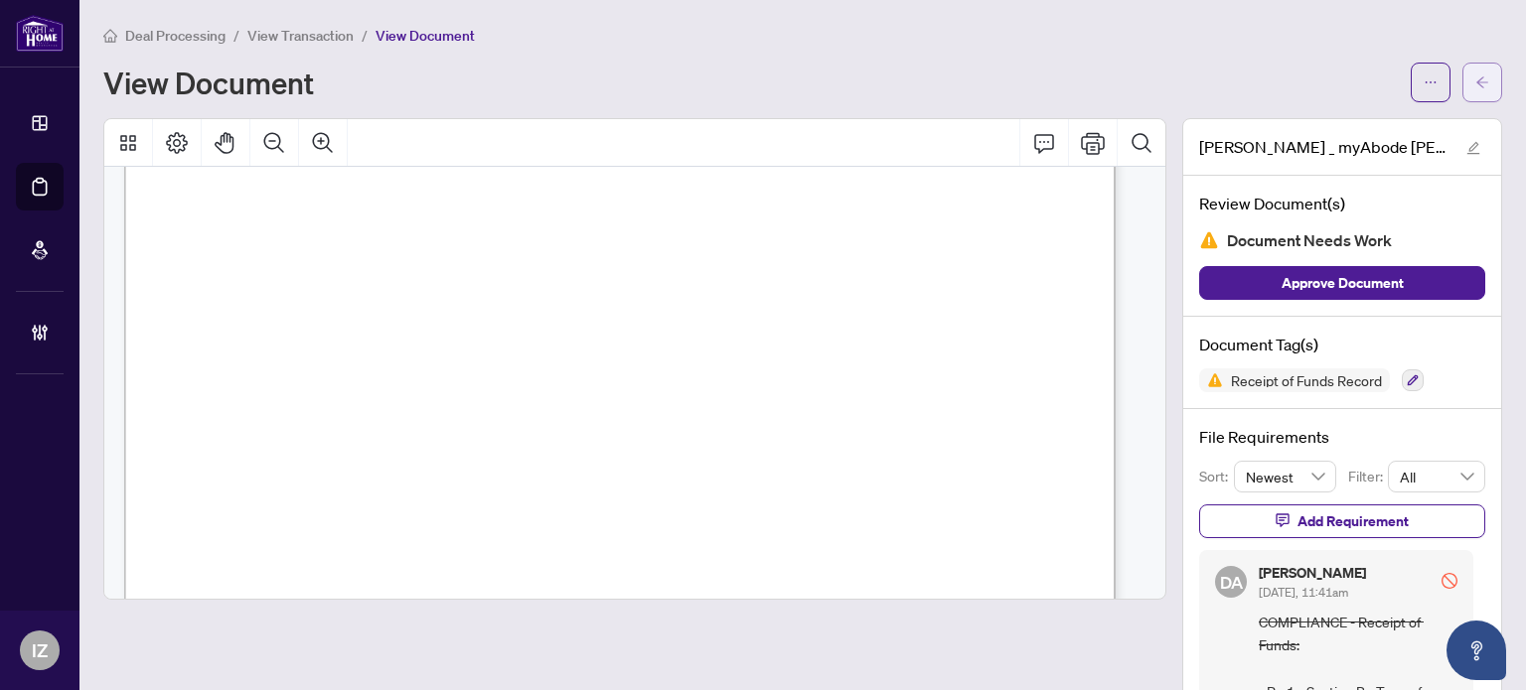
click at [1462, 80] on button "button" at bounding box center [1482, 83] width 40 height 40
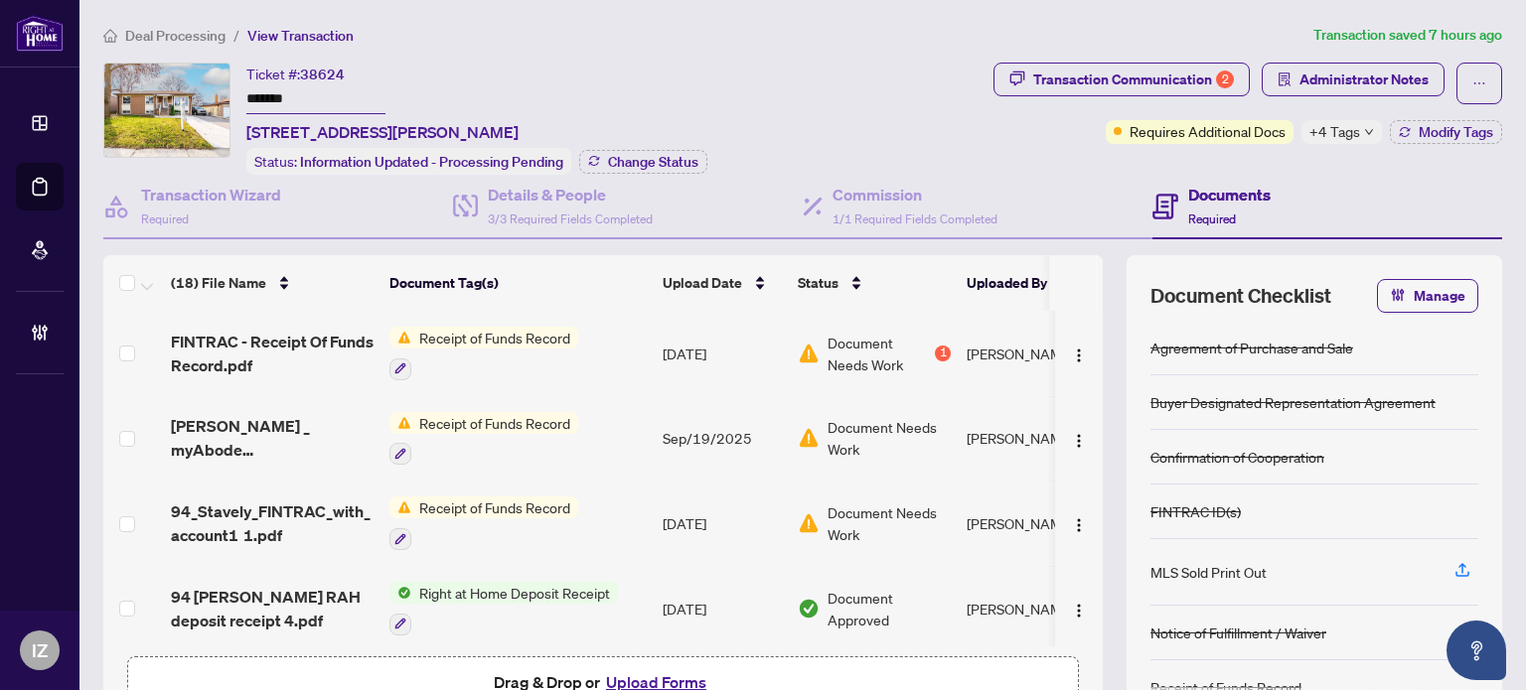
click at [477, 334] on span "Receipt of Funds Record" at bounding box center [494, 338] width 167 height 22
click at [614, 332] on td "Receipt of Funds Record" at bounding box center [517, 353] width 273 height 85
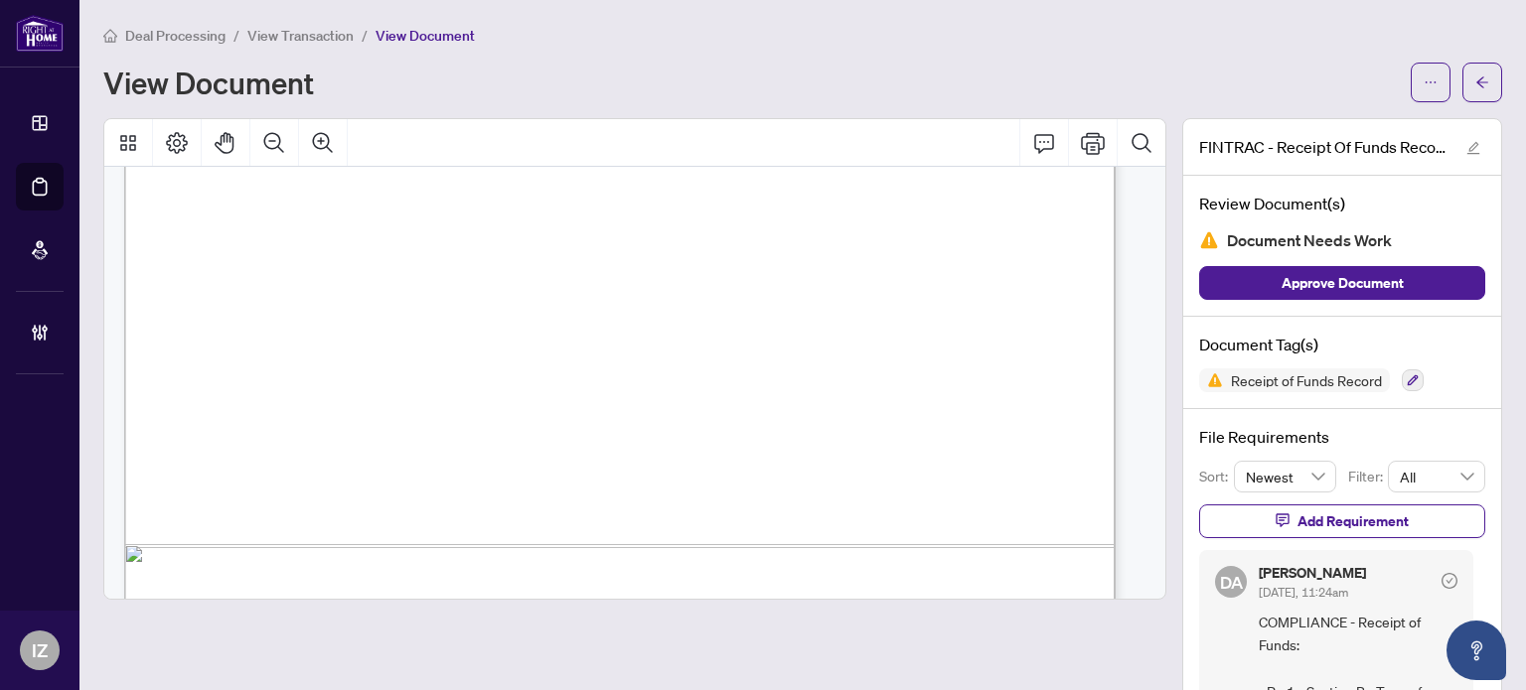
scroll to position [4833, 0]
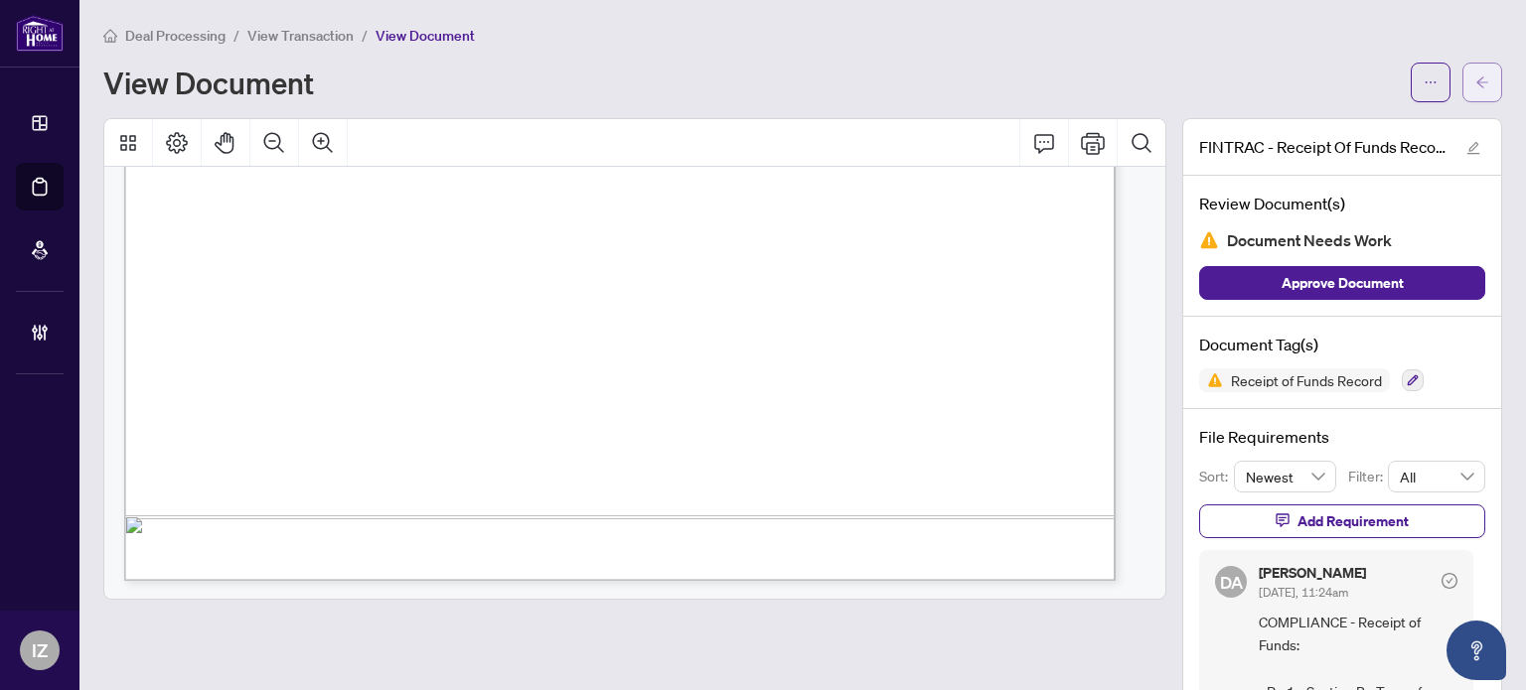
click at [1479, 78] on button "button" at bounding box center [1482, 83] width 40 height 40
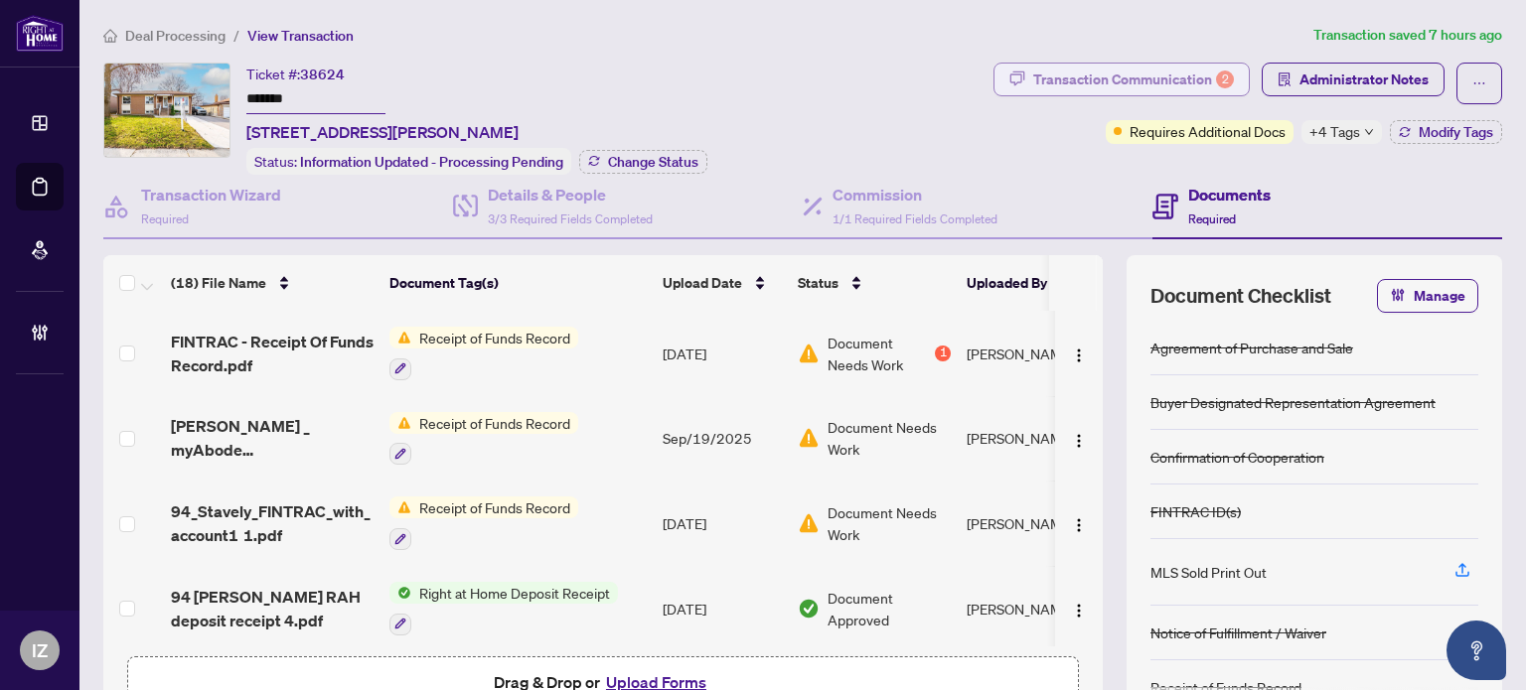
click at [1068, 72] on div "Transaction Communication 2" at bounding box center [1133, 80] width 201 height 32
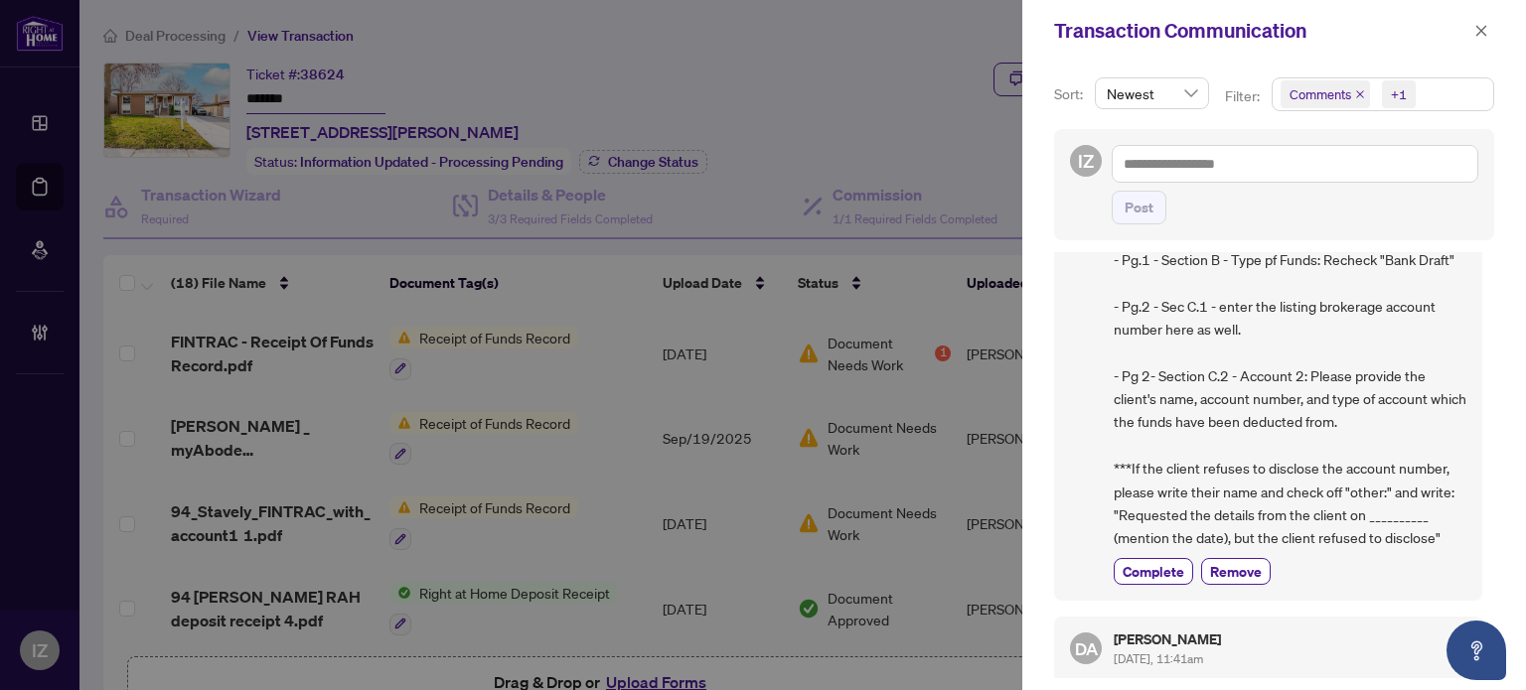
scroll to position [298, 0]
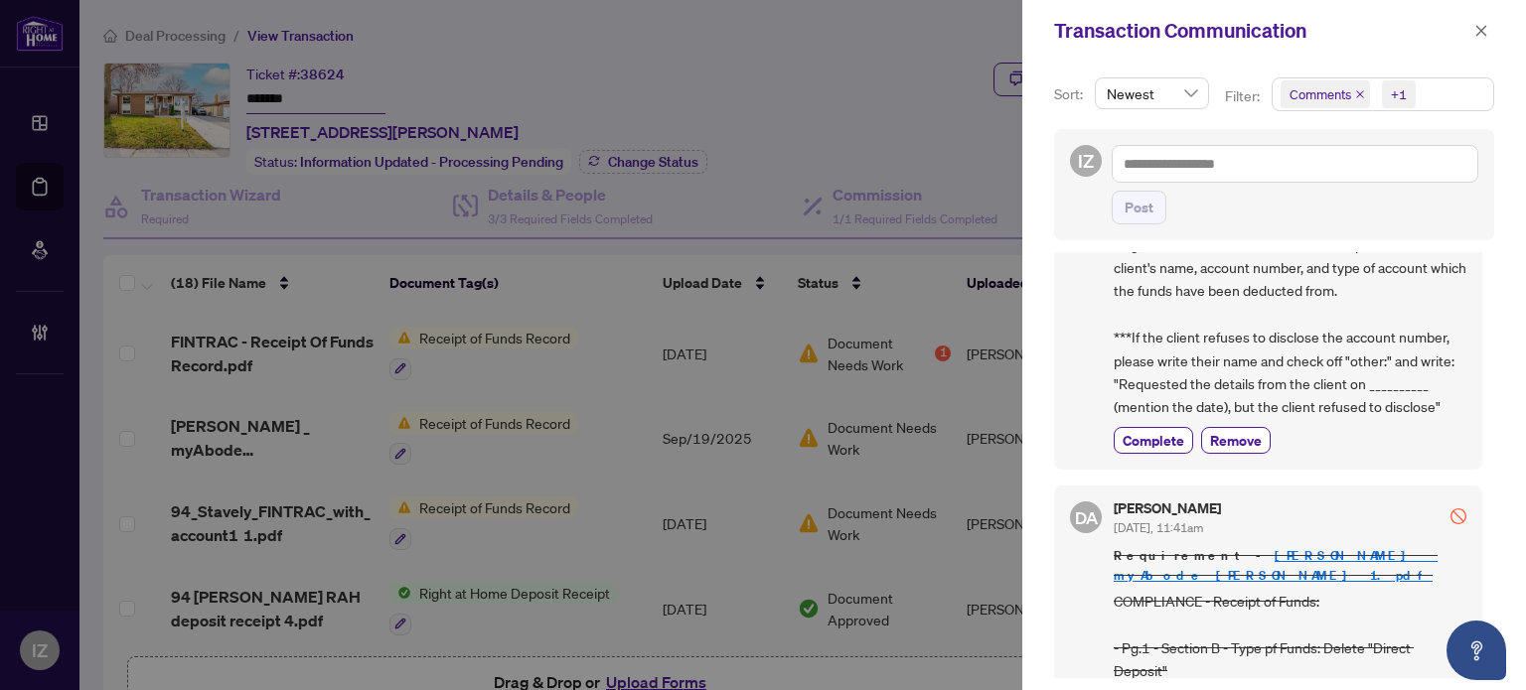
click at [557, 370] on div at bounding box center [763, 345] width 1526 height 690
drag, startPoint x: 1486, startPoint y: 25, endPoint x: 1189, endPoint y: 134, distance: 316.5
click at [1486, 25] on icon "close" at bounding box center [1481, 31] width 14 height 14
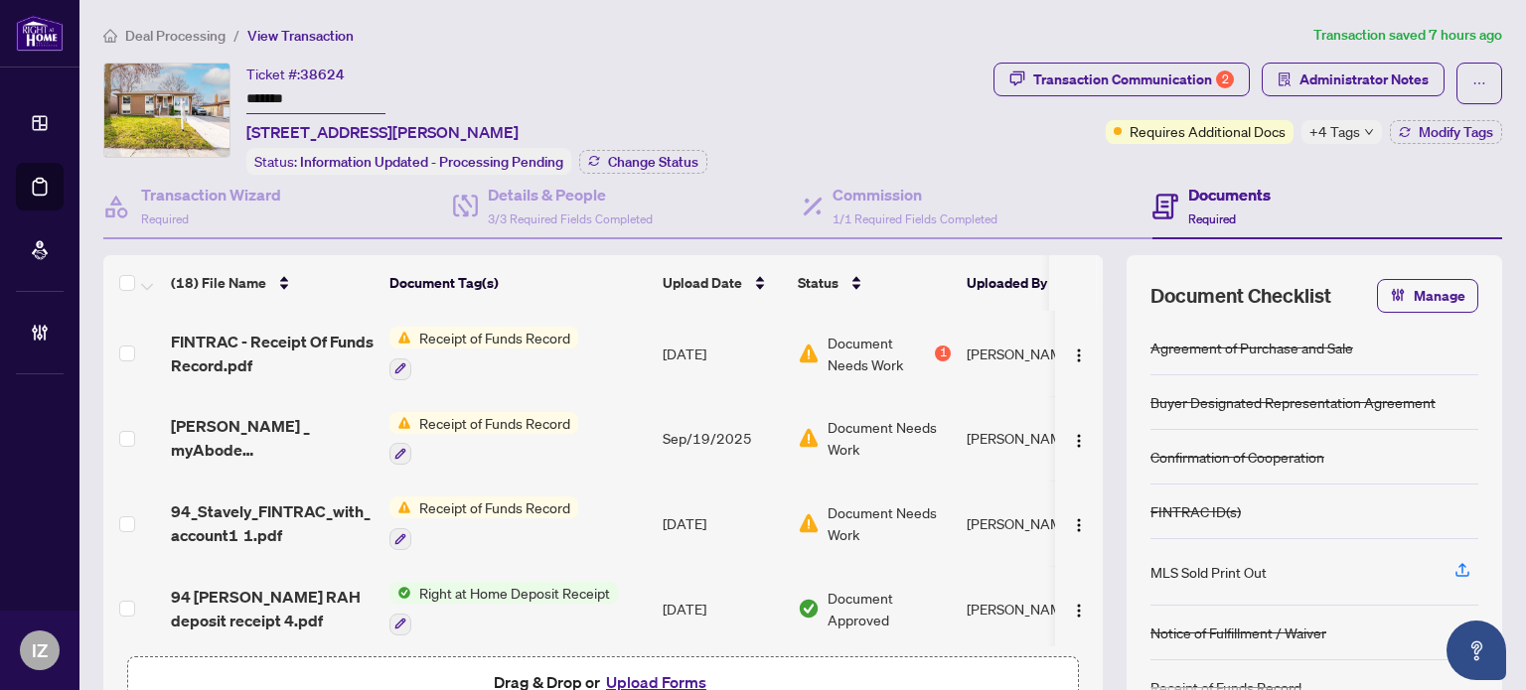
click at [618, 412] on td "Receipt of Funds Record" at bounding box center [517, 438] width 273 height 85
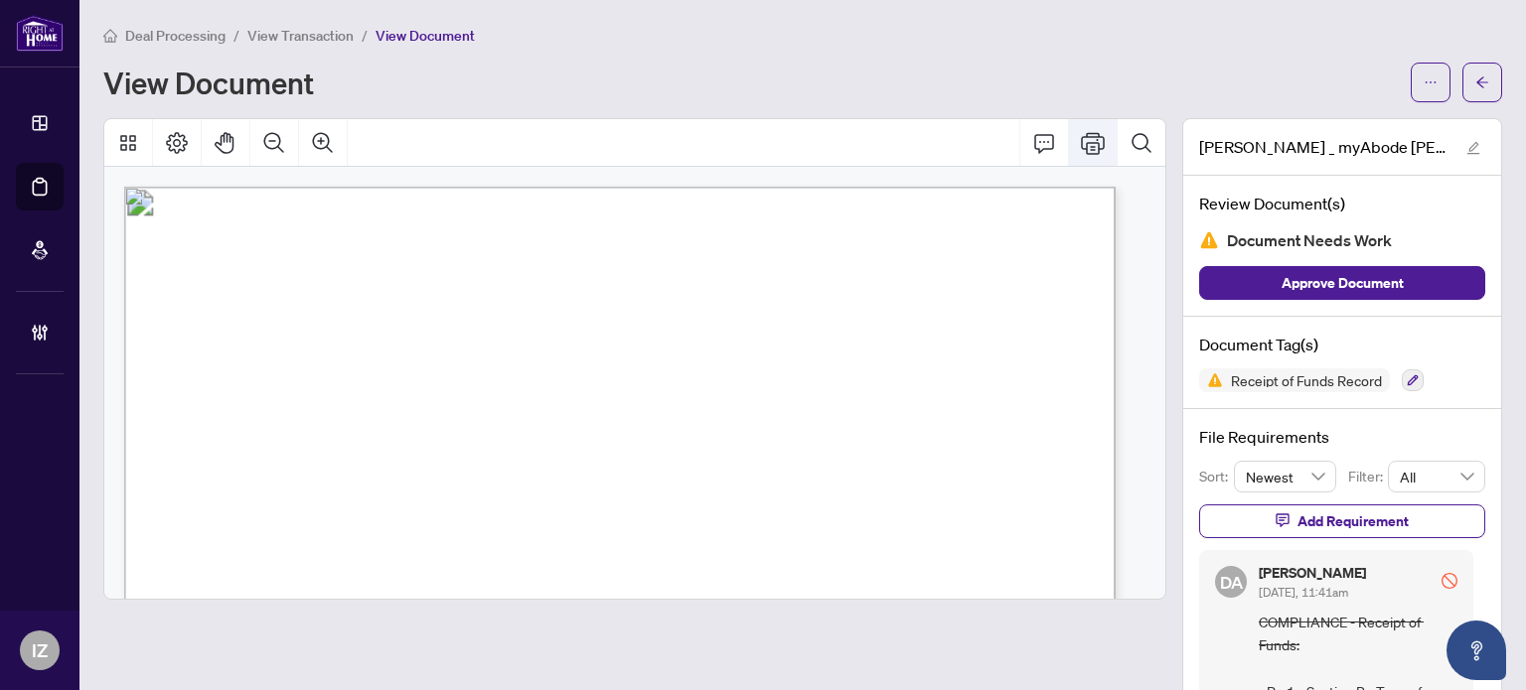
click at [1081, 142] on icon "Print" at bounding box center [1093, 143] width 24 height 22
click at [1462, 72] on button "button" at bounding box center [1482, 83] width 40 height 40
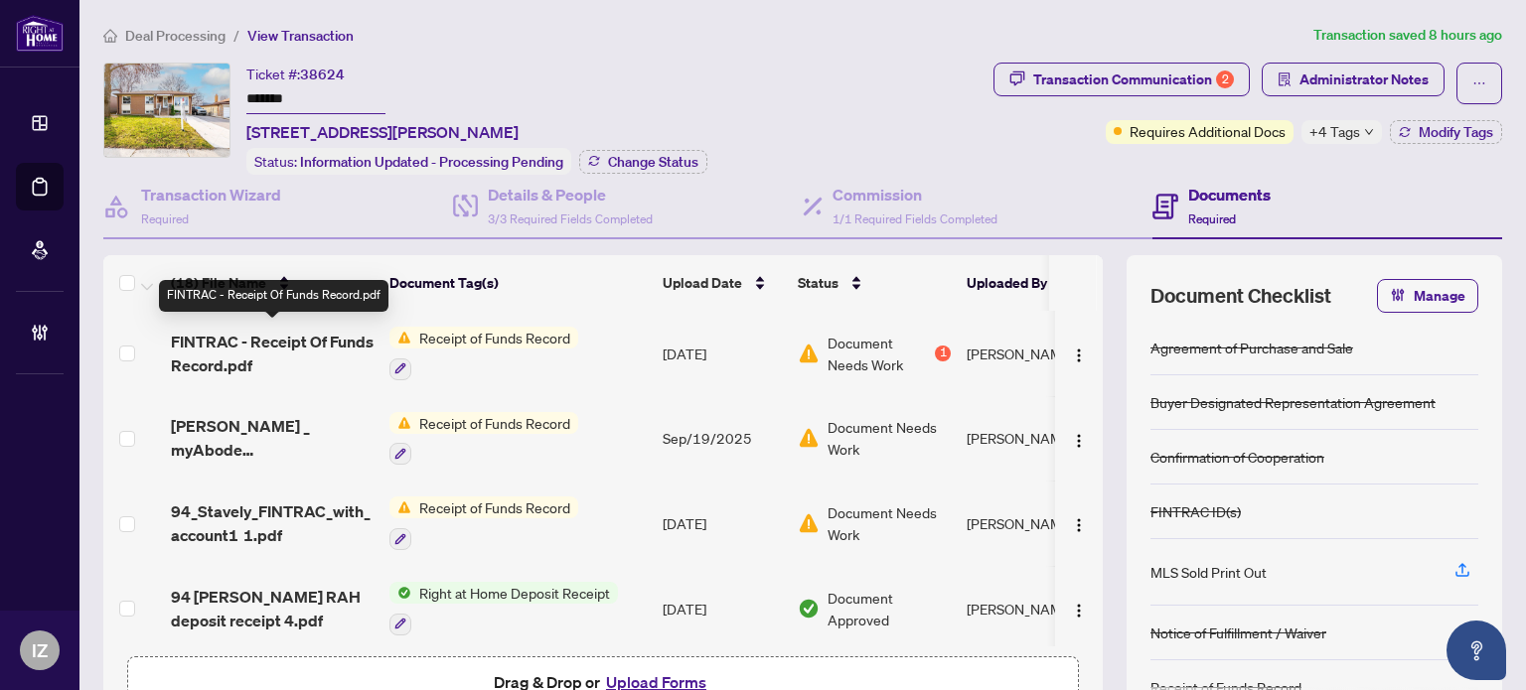
click at [284, 333] on span "FINTRAC - Receipt Of Funds Record.pdf" at bounding box center [272, 354] width 203 height 48
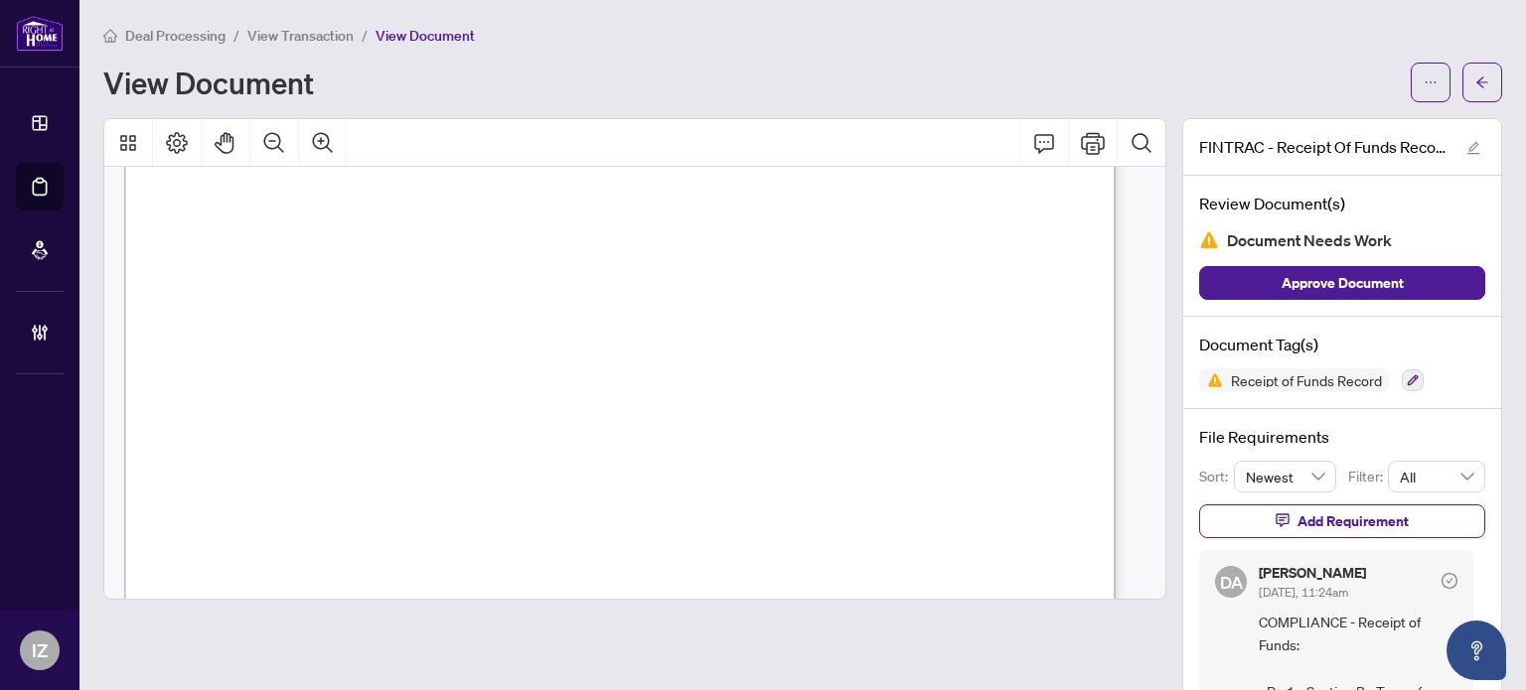
scroll to position [298, 0]
click at [1069, 134] on button "Print" at bounding box center [1093, 143] width 48 height 48
click at [1482, 85] on button "button" at bounding box center [1482, 83] width 40 height 40
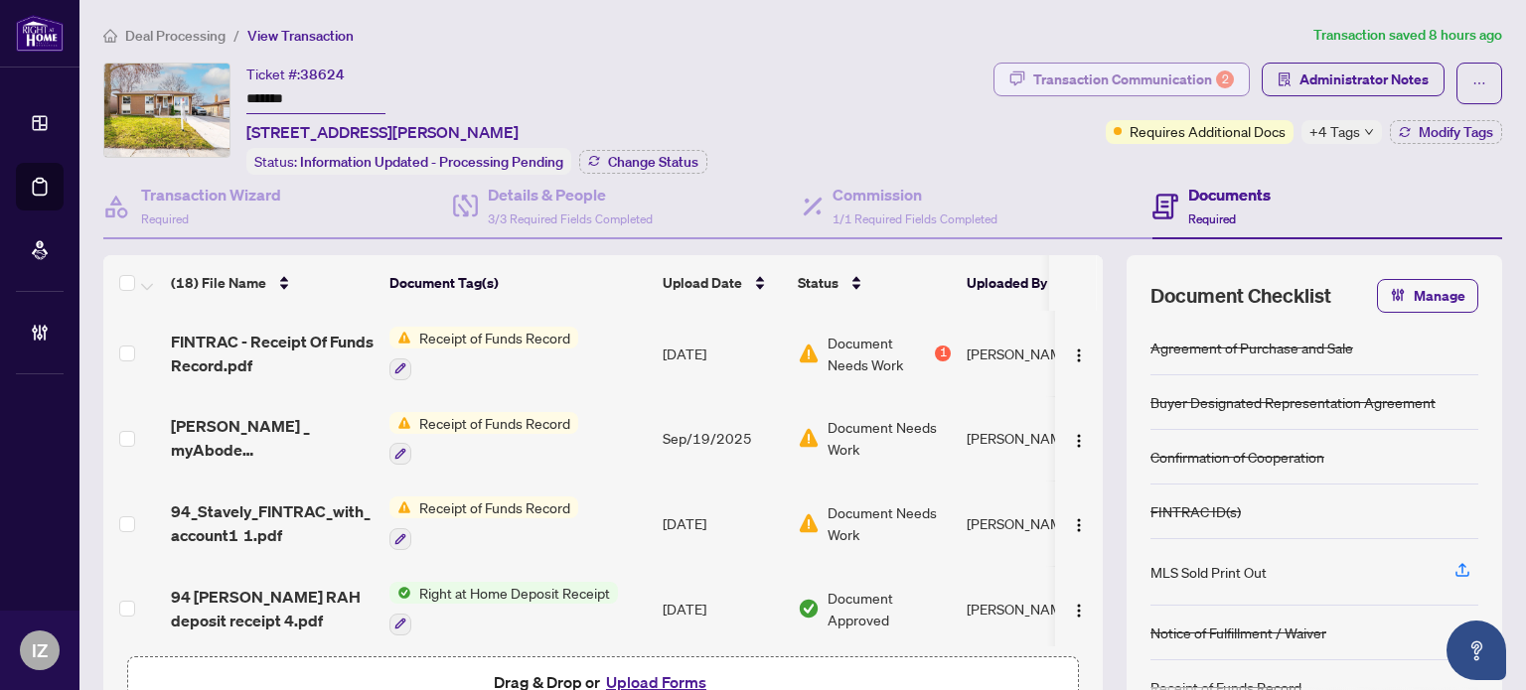
click at [1183, 70] on div "Transaction Communication 2" at bounding box center [1133, 80] width 201 height 32
